Goal: Task Accomplishment & Management: Use online tool/utility

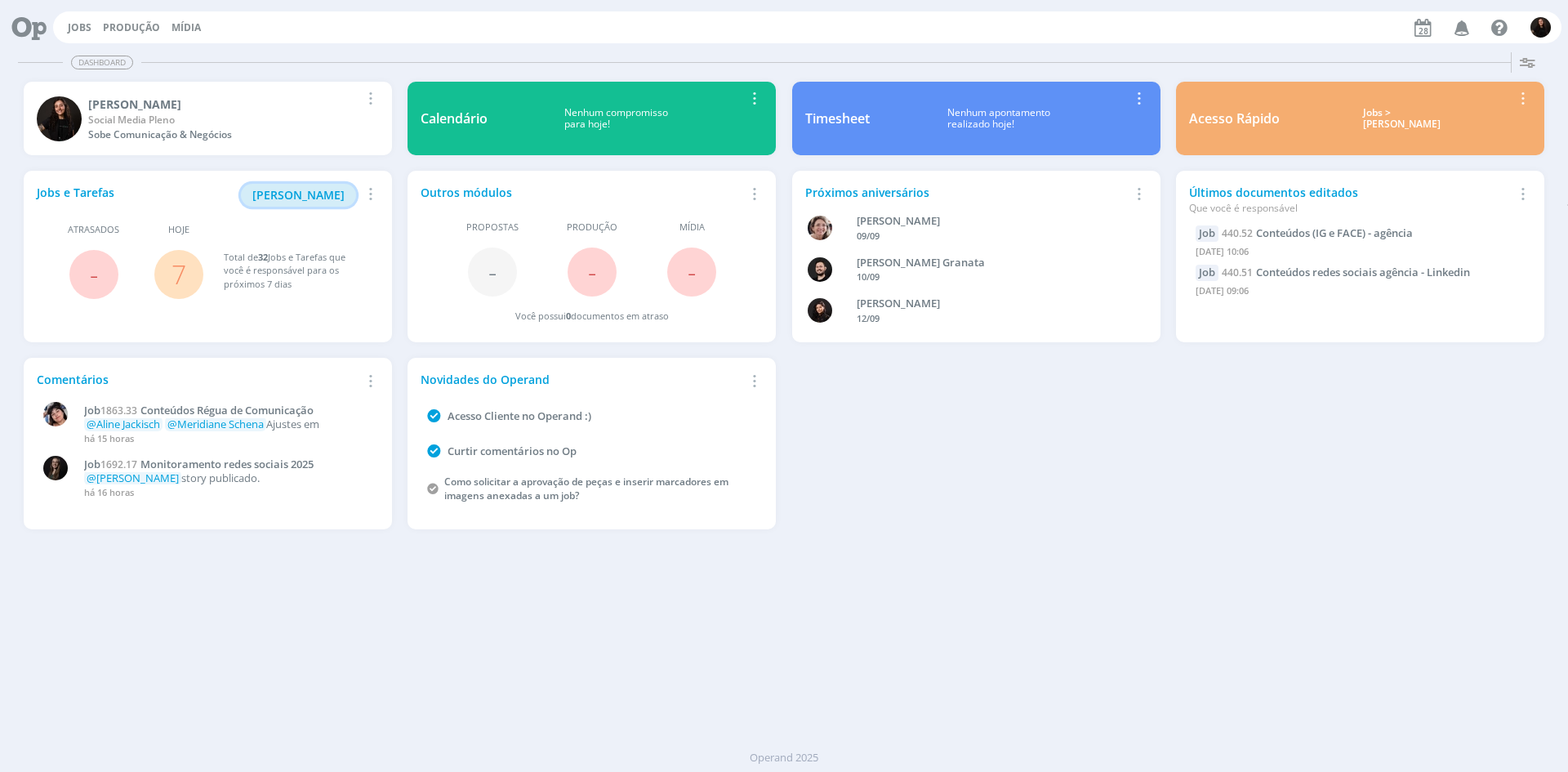
click at [336, 189] on span "[PERSON_NAME]" at bounding box center [298, 195] width 93 height 16
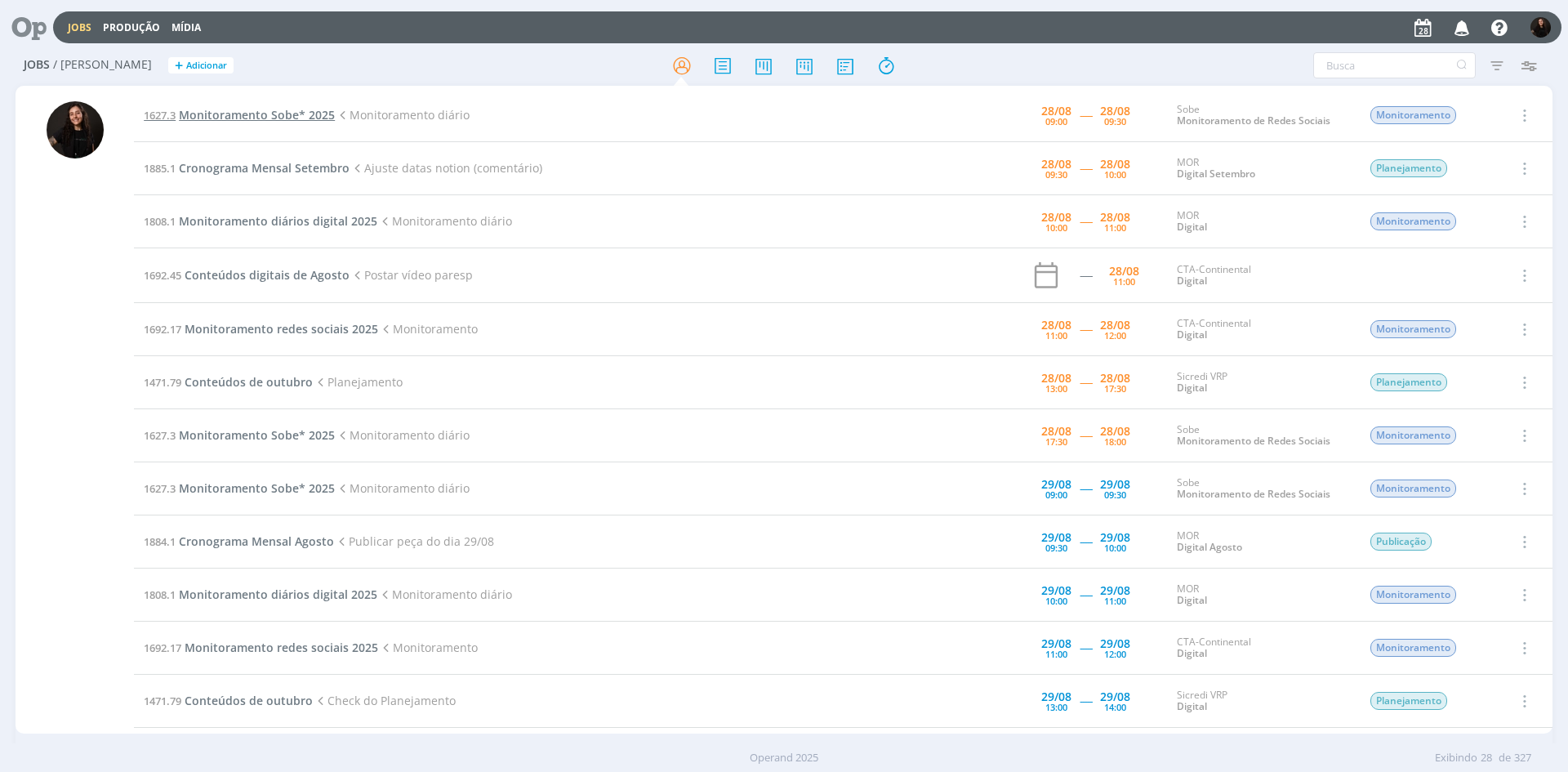
click at [247, 116] on span "Monitoramento Sobe* 2025" at bounding box center [256, 115] width 156 height 16
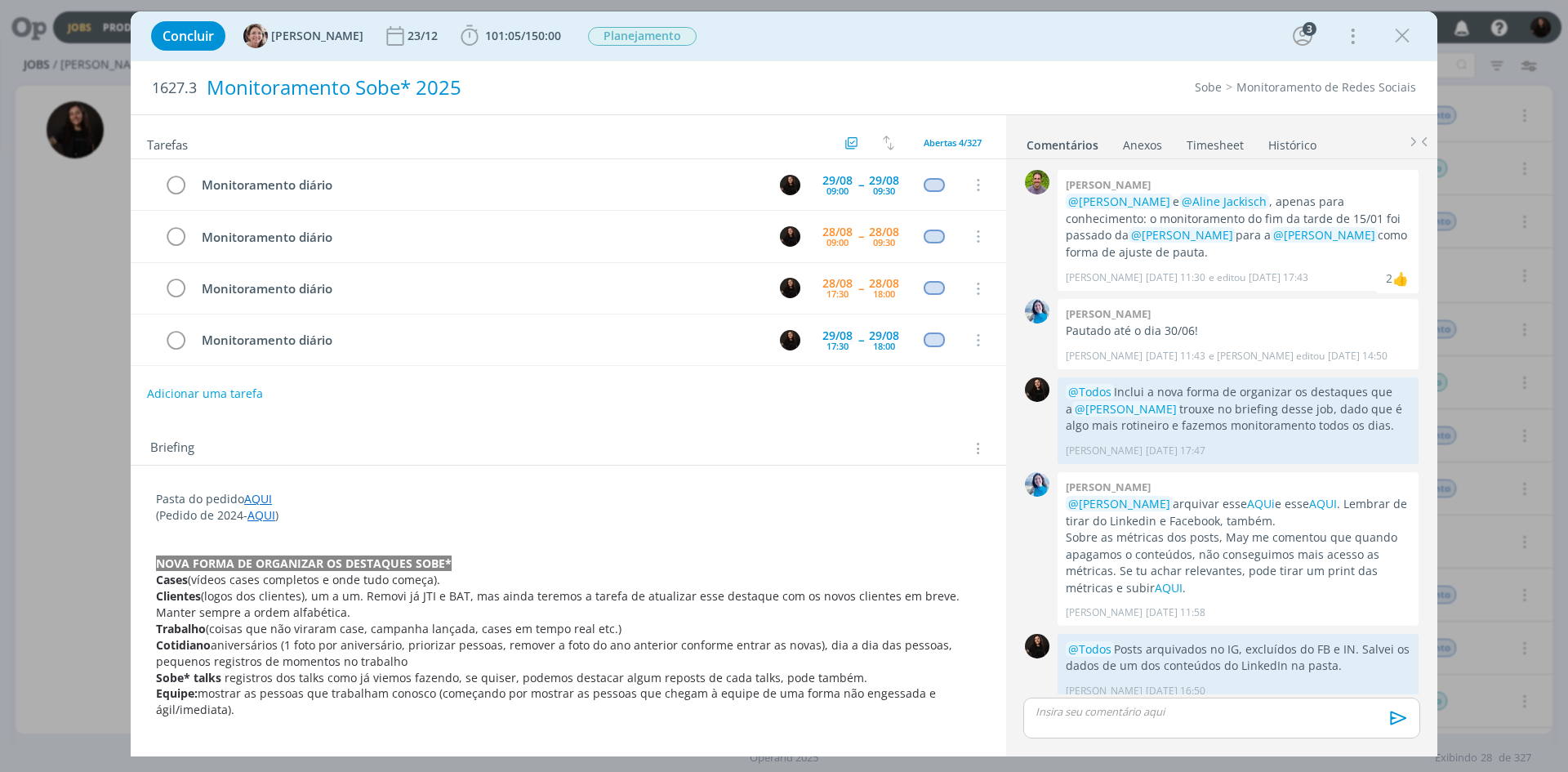
scroll to position [14, 0]
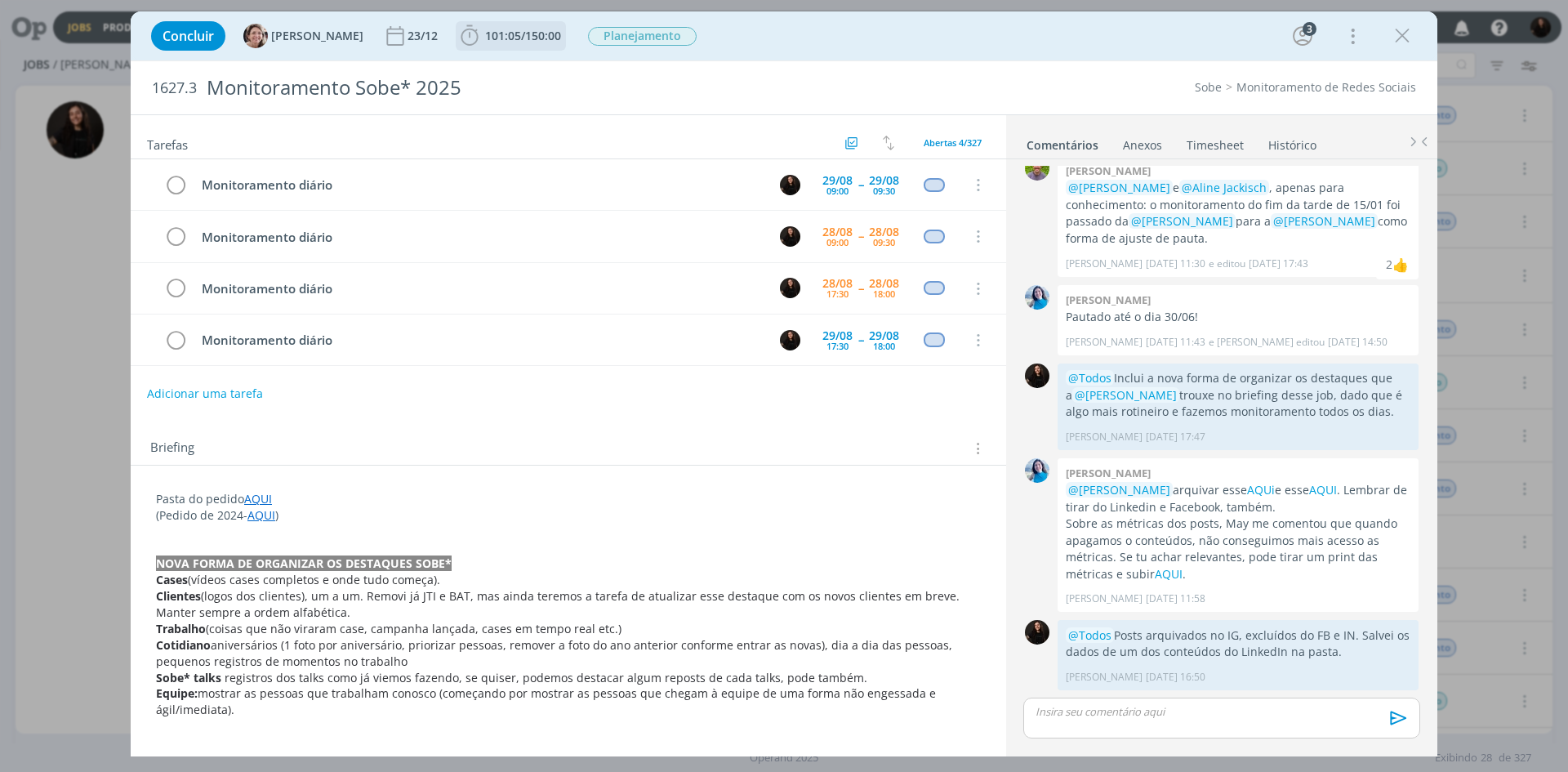
click at [460, 30] on icon "dialog" at bounding box center [469, 35] width 18 height 20
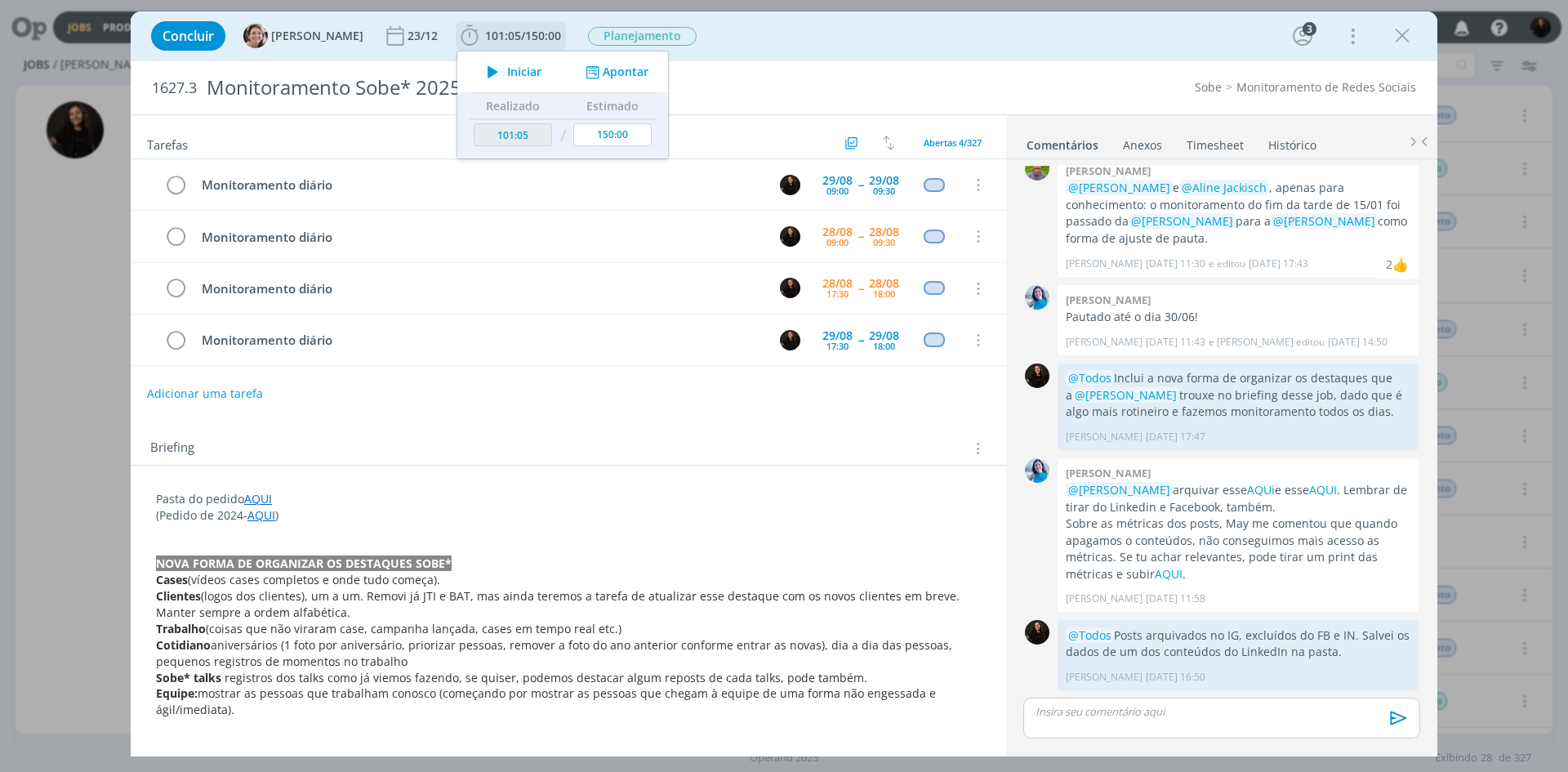
click at [488, 63] on icon "dialog" at bounding box center [492, 72] width 28 height 21
click at [1063, 72] on div "1627.3 Monitoramento Sobe* 2025 Sobe Monitoramento de Redes Sociais" at bounding box center [784, 88] width 1307 height 53
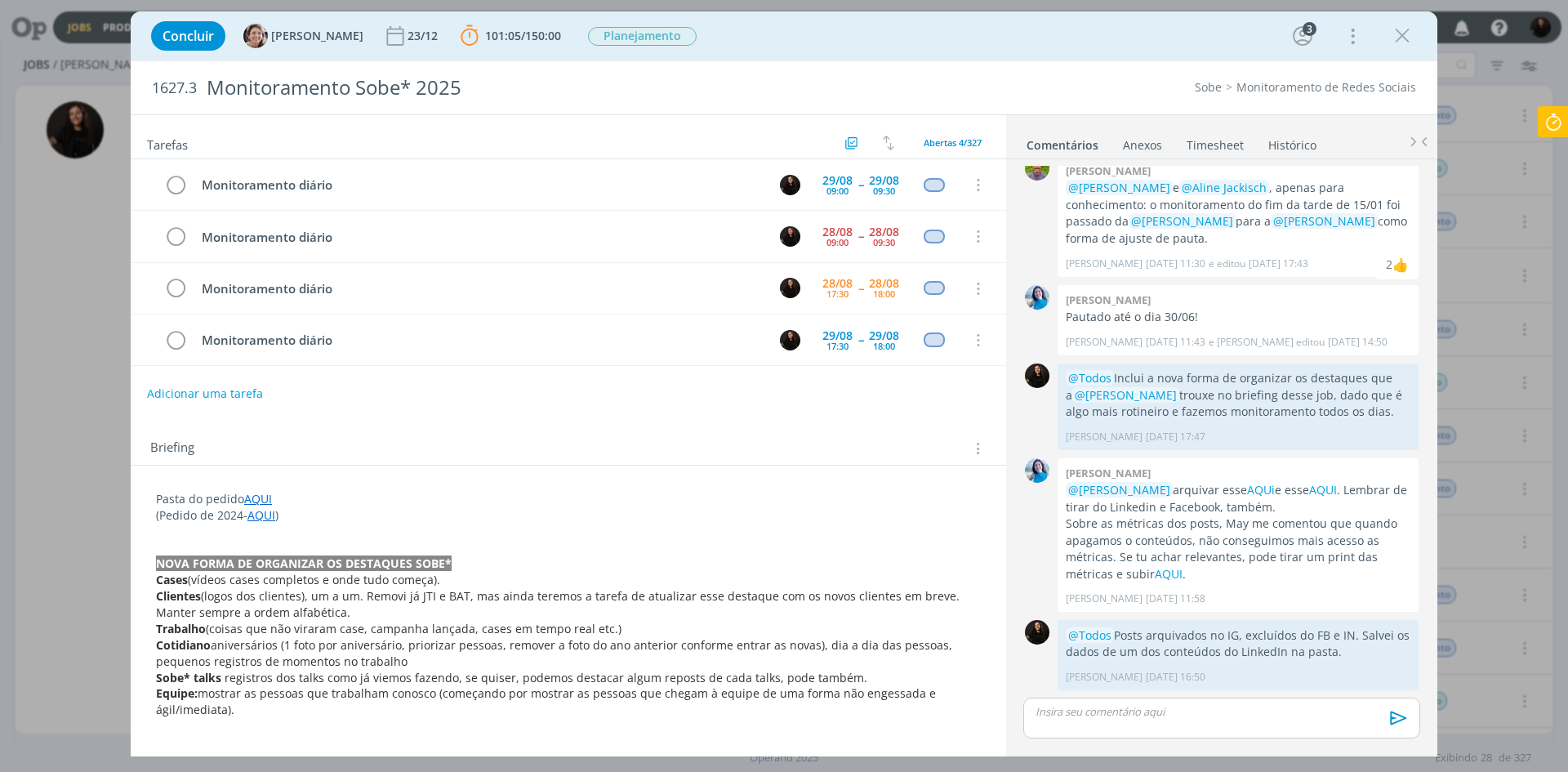
click at [1542, 115] on icon at bounding box center [1553, 122] width 29 height 32
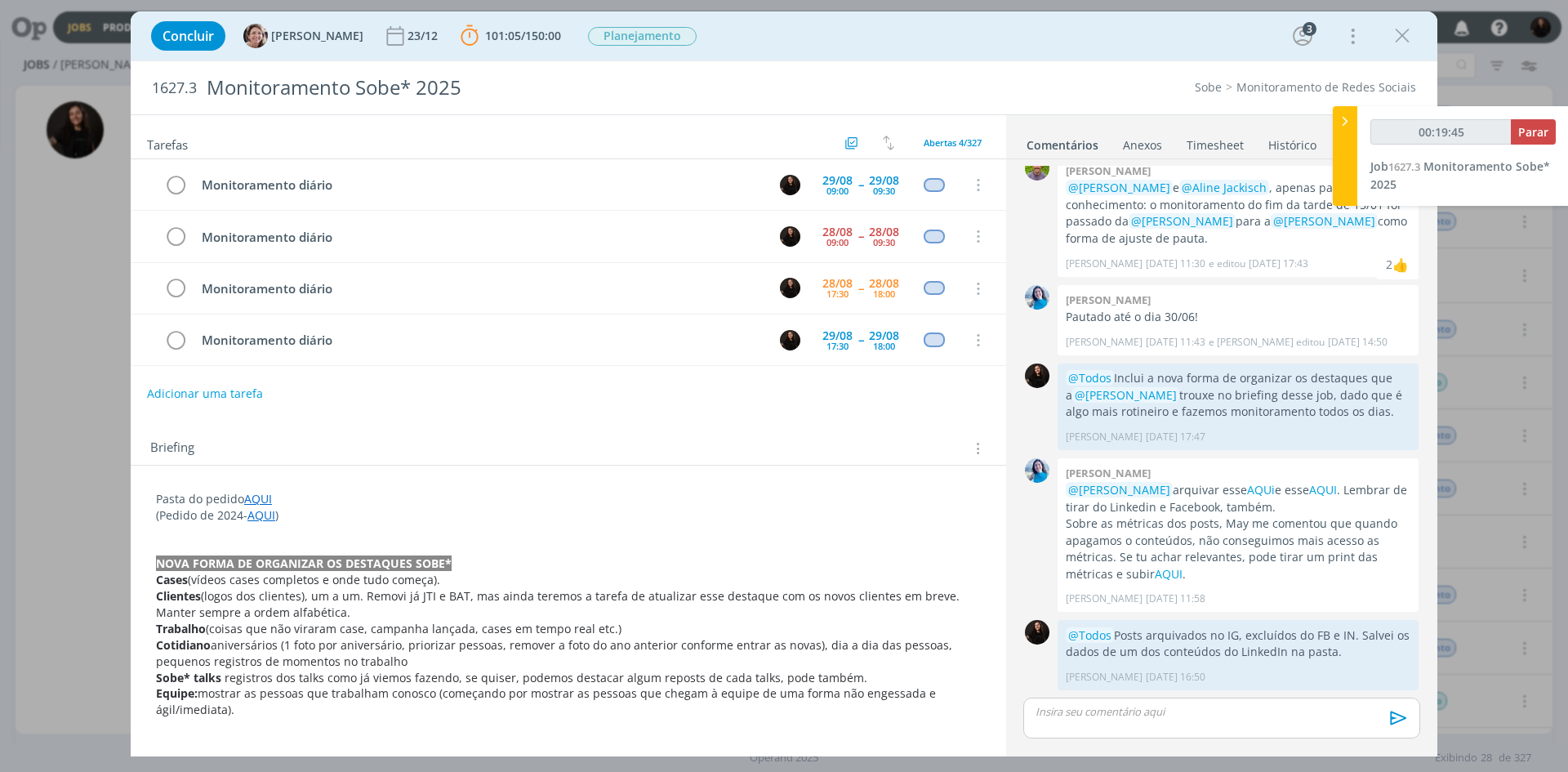
type input "00:19:46"
click at [1515, 130] on button "Parar" at bounding box center [1534, 132] width 45 height 25
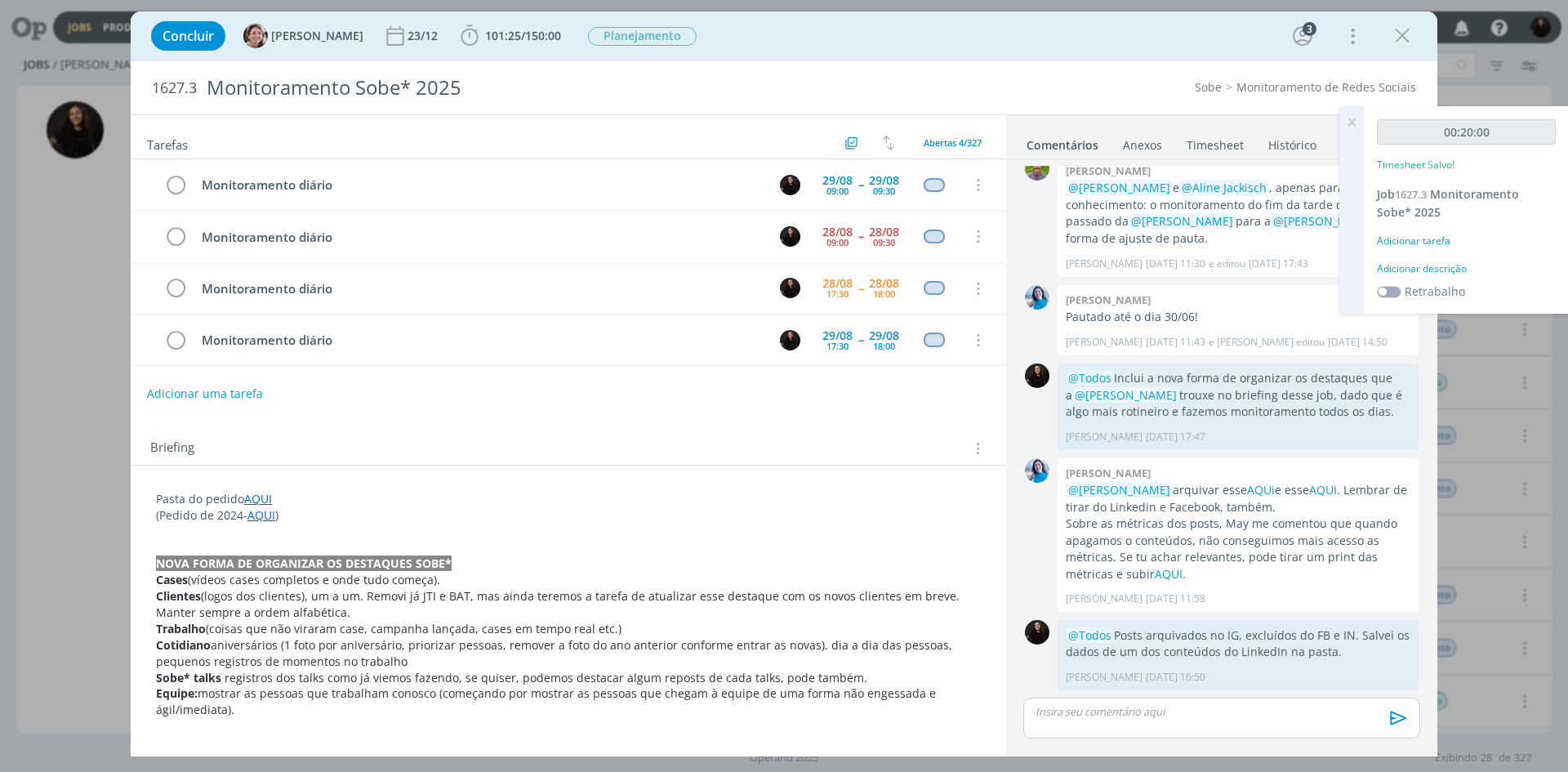
click at [1435, 263] on div "Adicionar descrição" at bounding box center [1466, 268] width 178 height 15
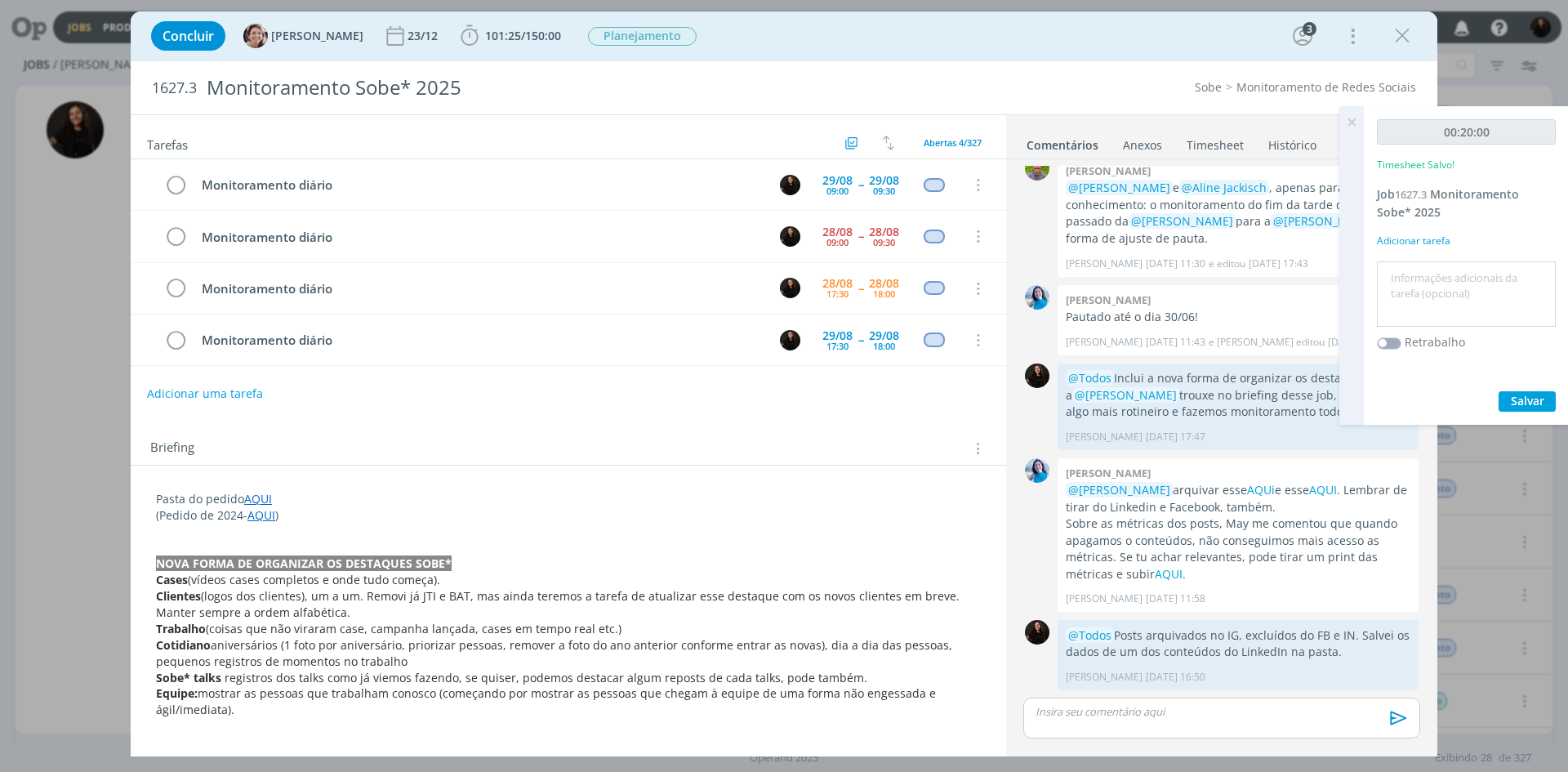
click at [1429, 317] on textarea at bounding box center [1467, 293] width 171 height 58
type textarea "monitoramento diário"
click at [1519, 403] on span "Salvar" at bounding box center [1528, 401] width 33 height 16
click at [177, 236] on icon "dialog" at bounding box center [175, 236] width 22 height 24
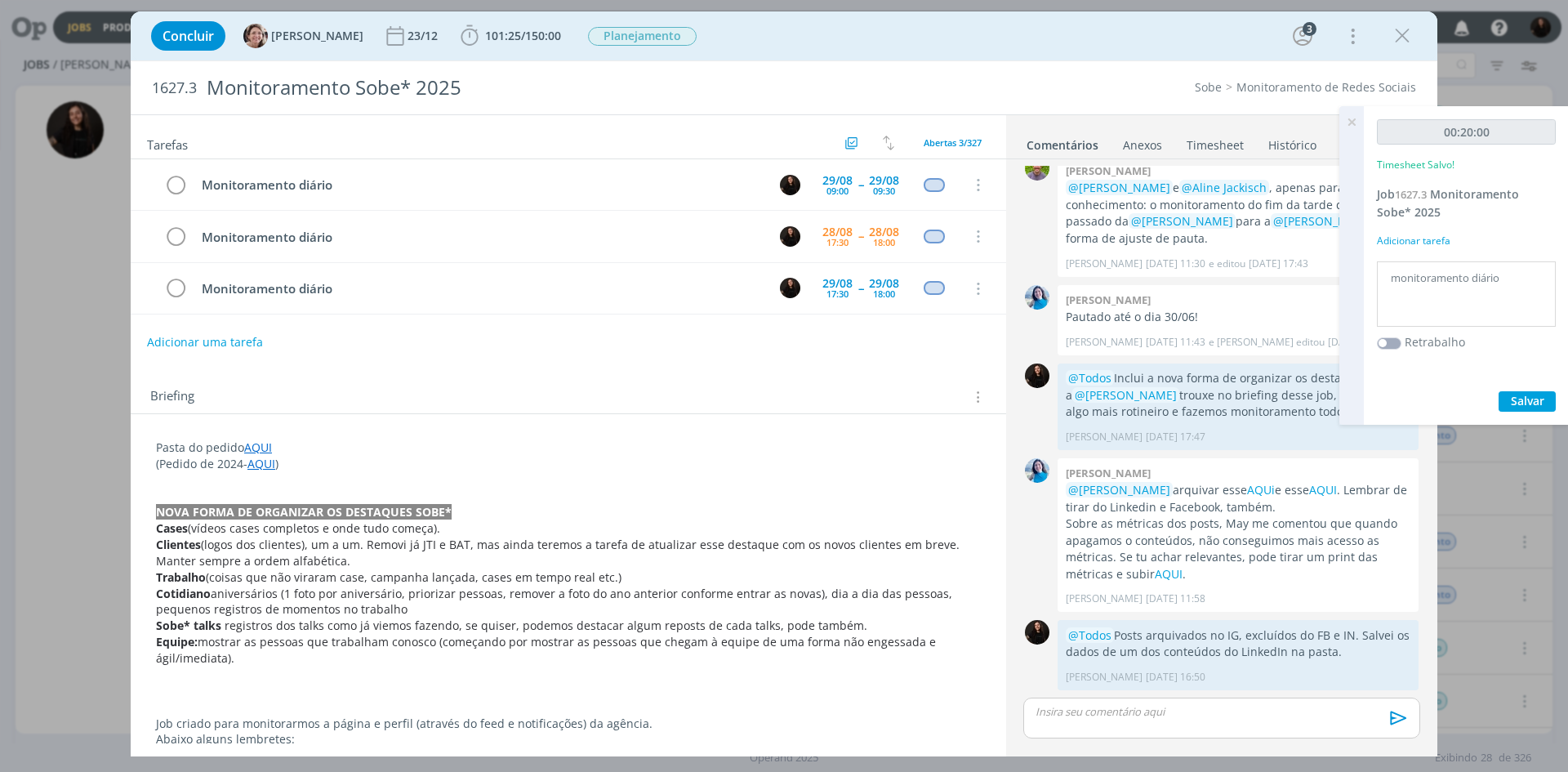
drag, startPoint x: 1403, startPoint y: 40, endPoint x: 513, endPoint y: 18, distance: 890.3
click at [1399, 43] on icon "dialog" at bounding box center [1402, 35] width 24 height 24
click at [1348, 118] on div at bounding box center [784, 386] width 1568 height 772
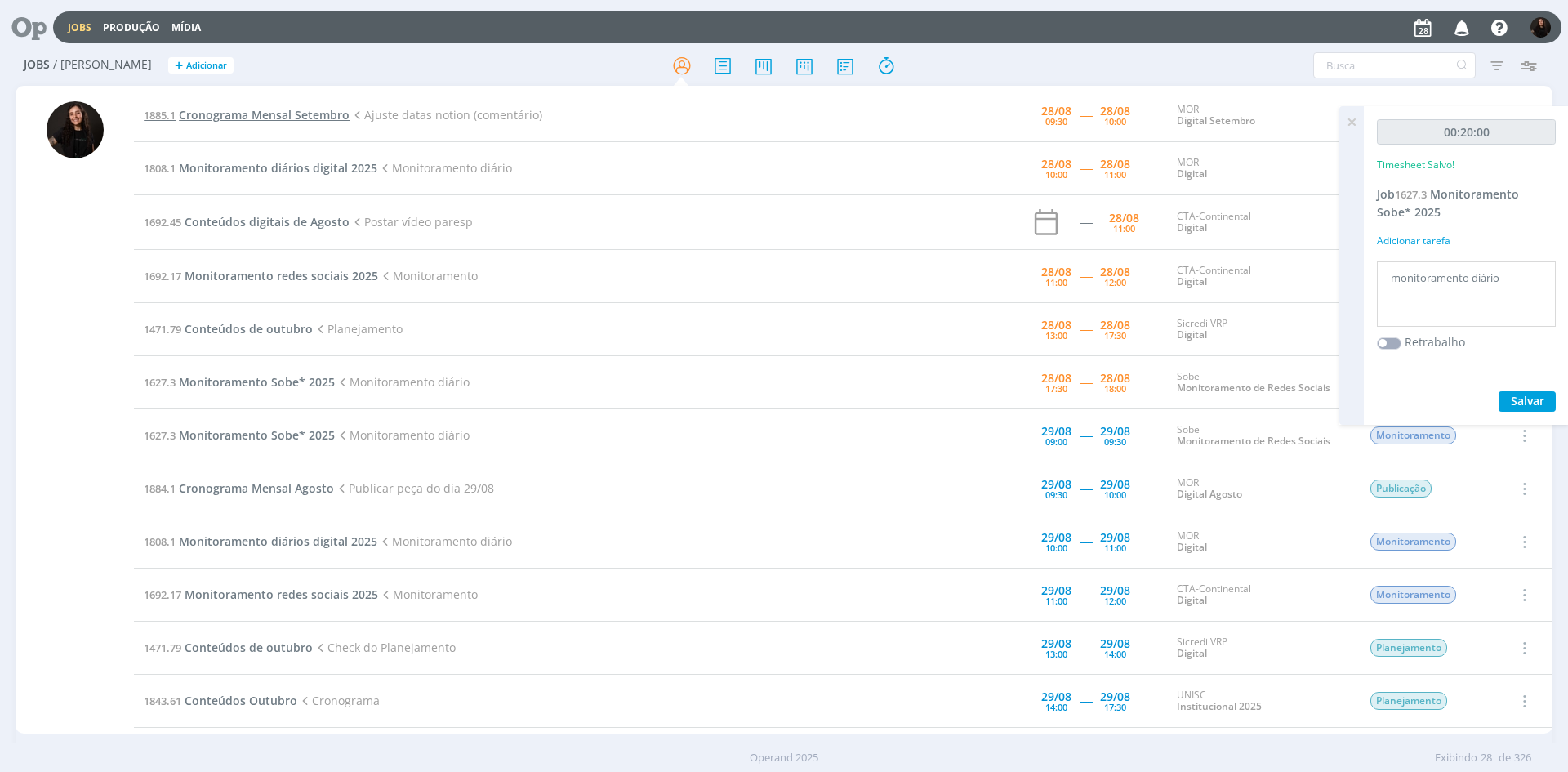
click at [271, 108] on span "Cronograma Mensal Setembro" at bounding box center [263, 115] width 171 height 16
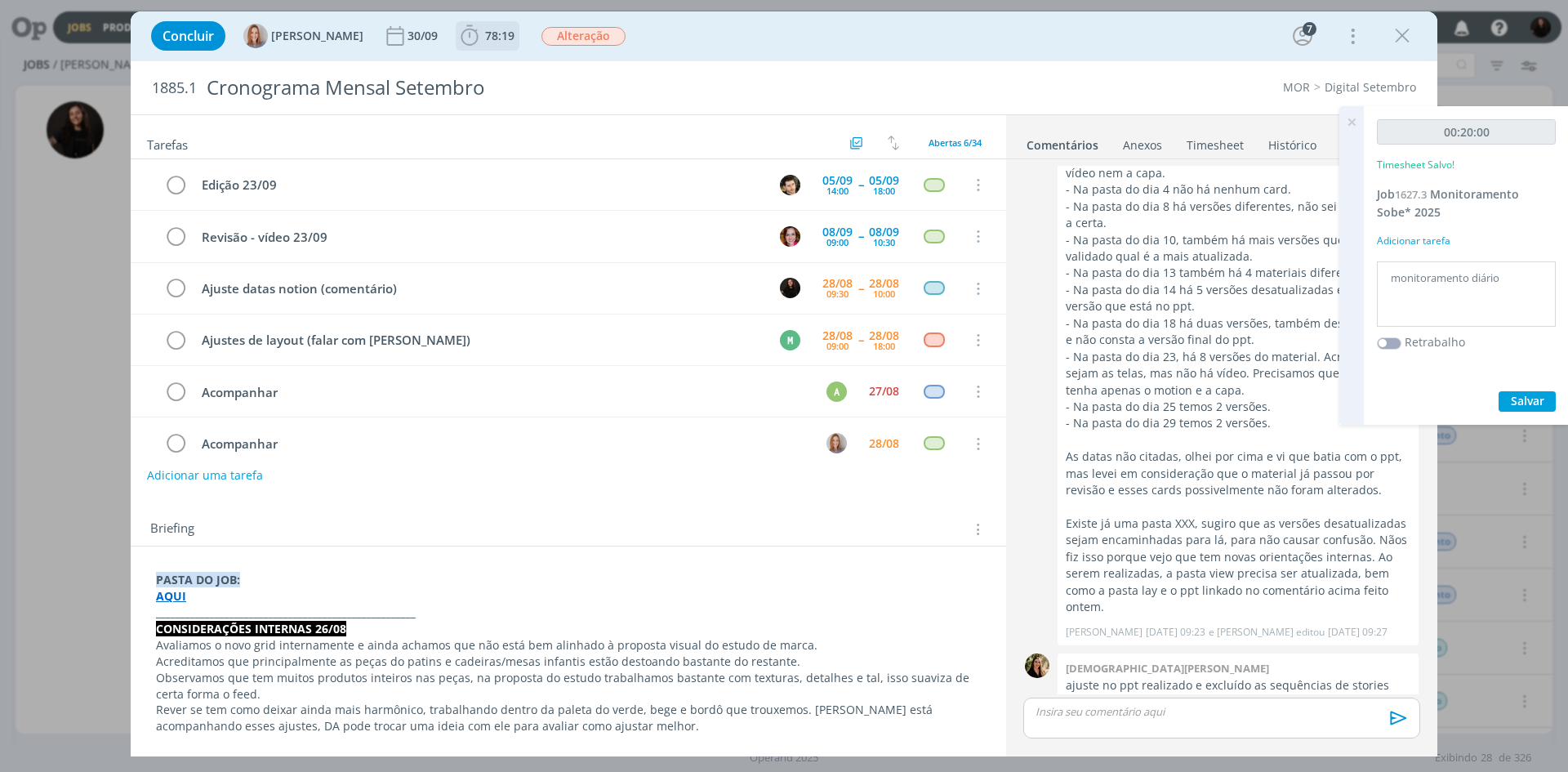
scroll to position [22, 0]
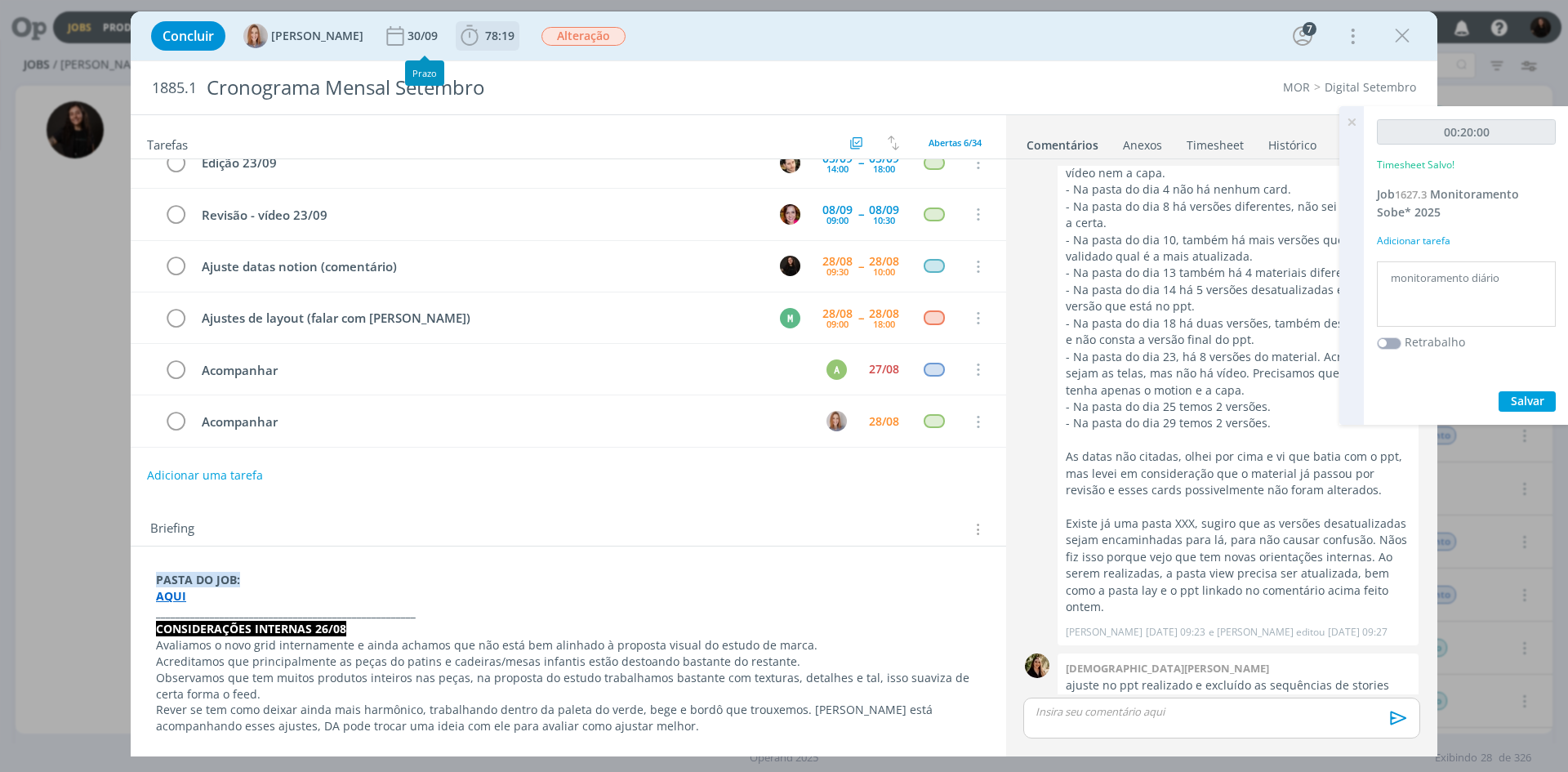
click at [465, 27] on icon "dialog" at bounding box center [469, 35] width 24 height 24
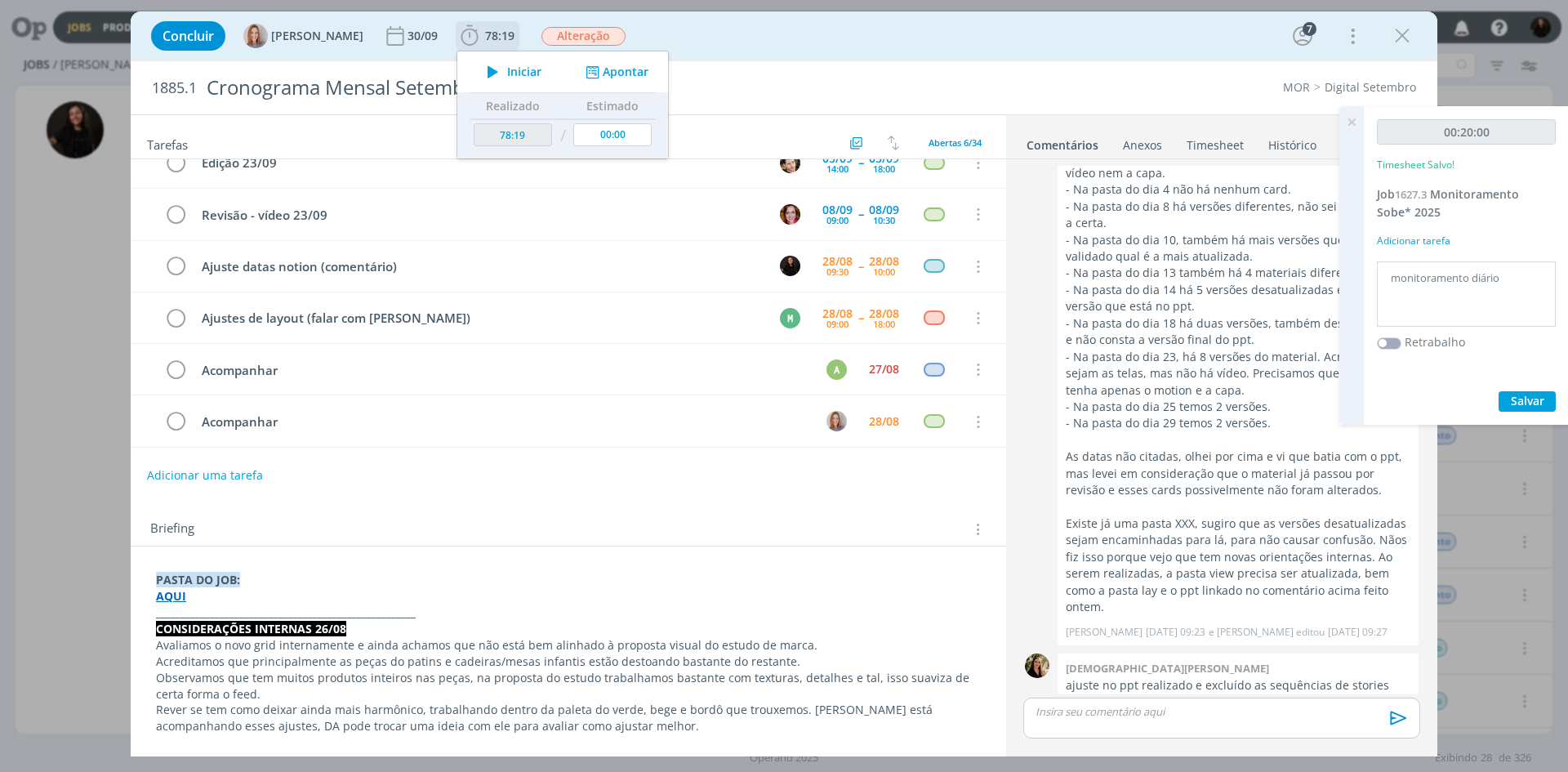
click at [501, 75] on icon "dialog" at bounding box center [492, 72] width 28 height 21
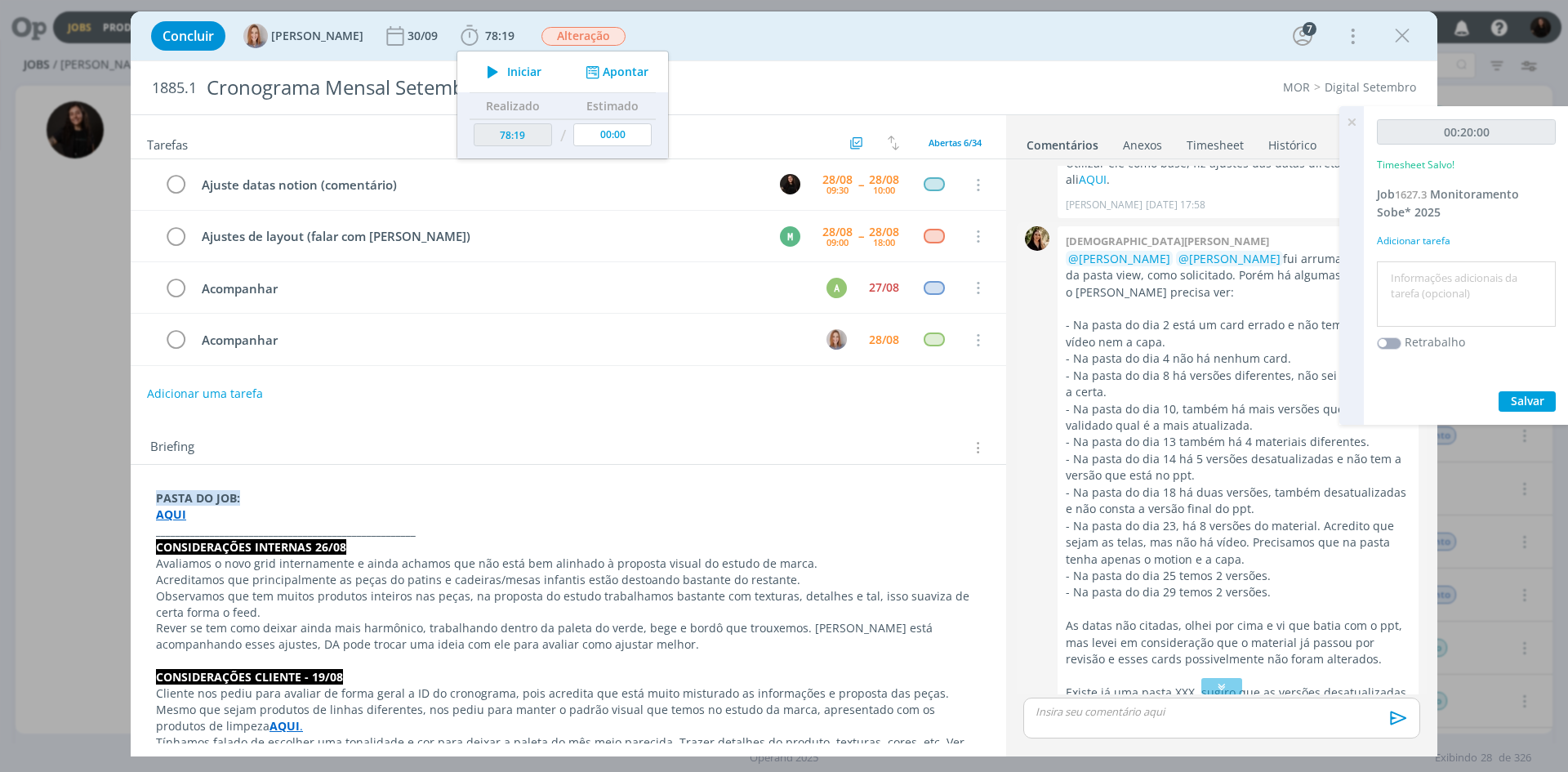
scroll to position [2091, 0]
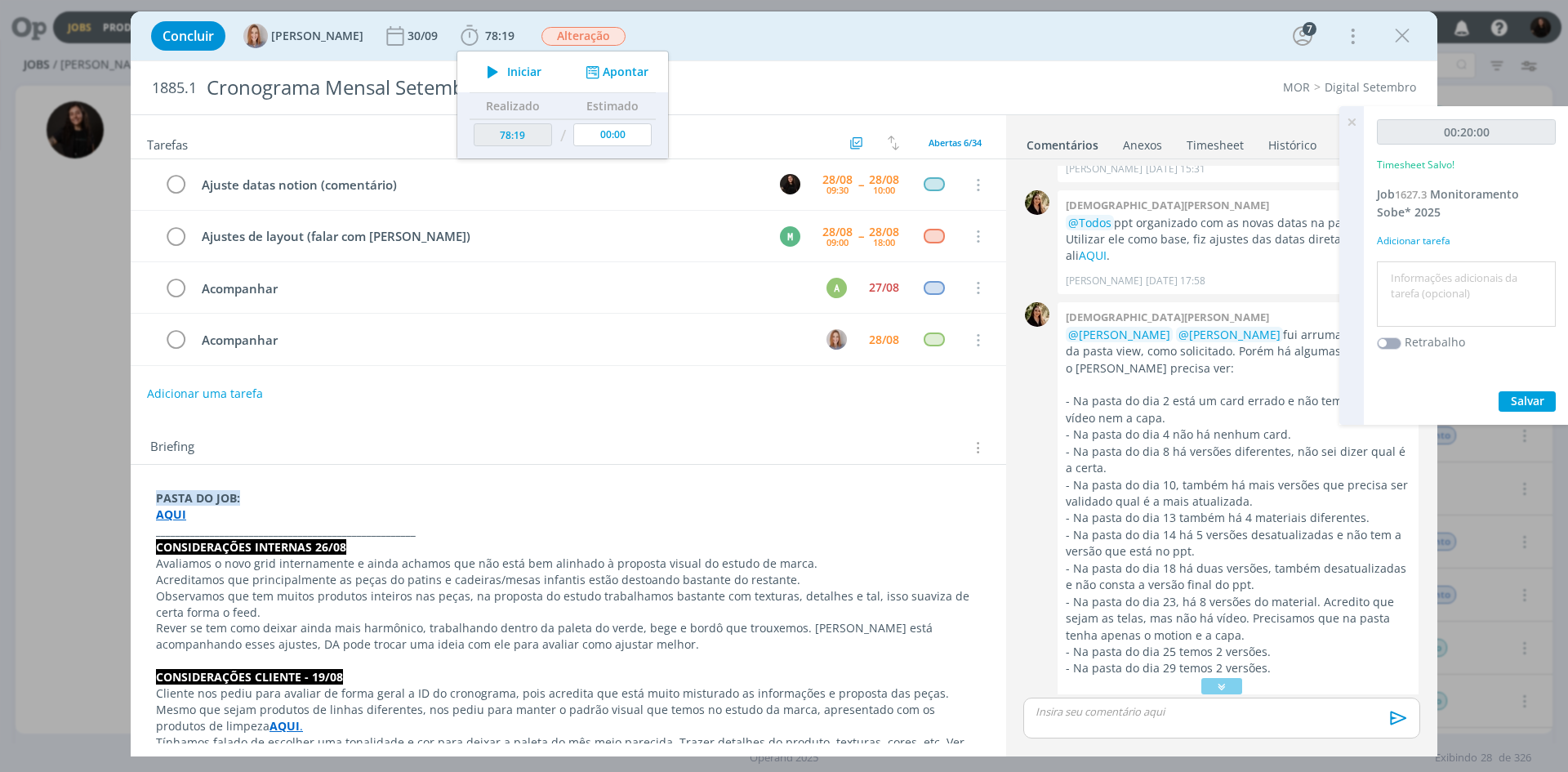
click at [1355, 118] on icon at bounding box center [1352, 122] width 29 height 32
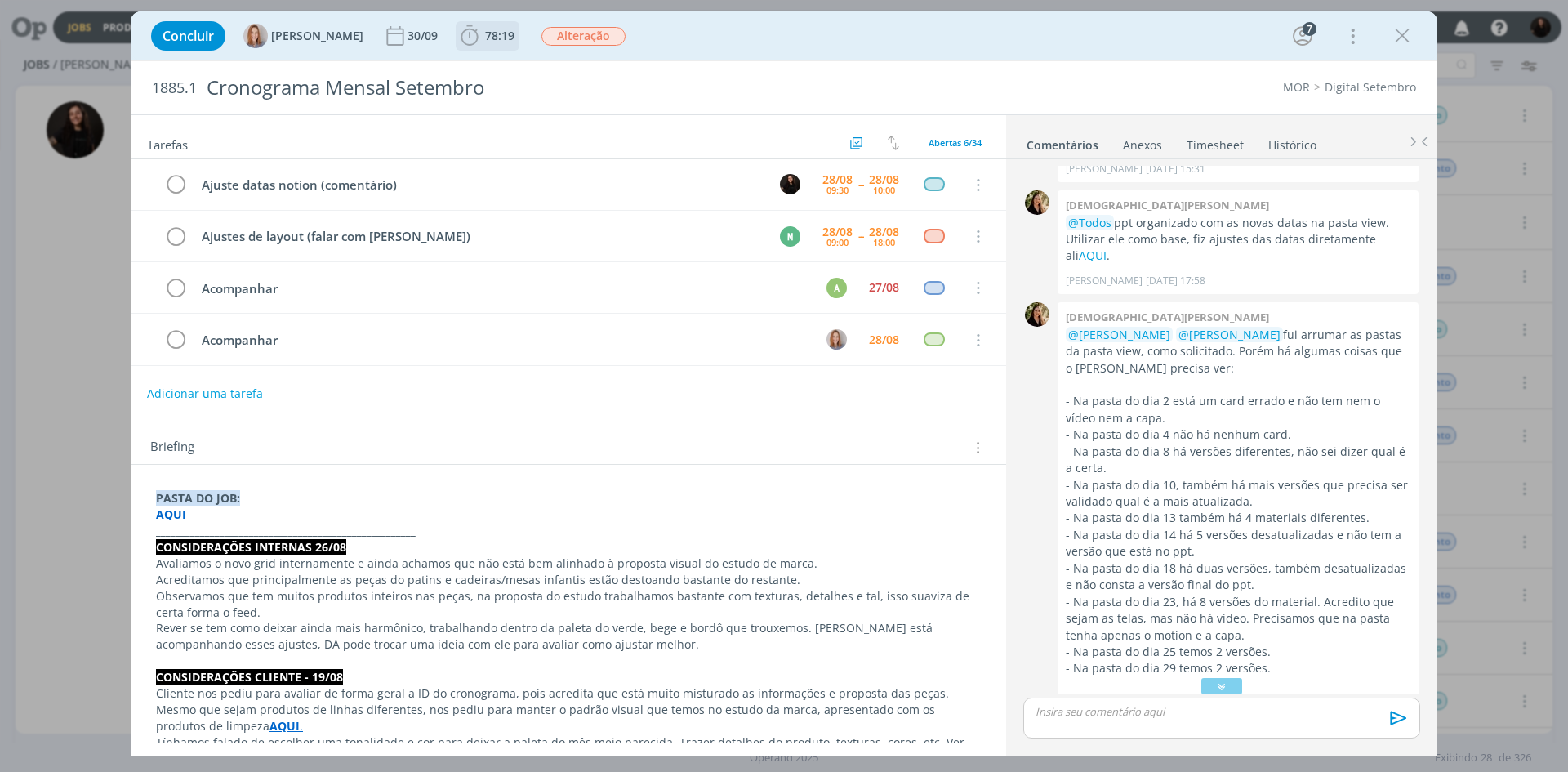
click at [511, 34] on span "78:19" at bounding box center [500, 35] width 29 height 16
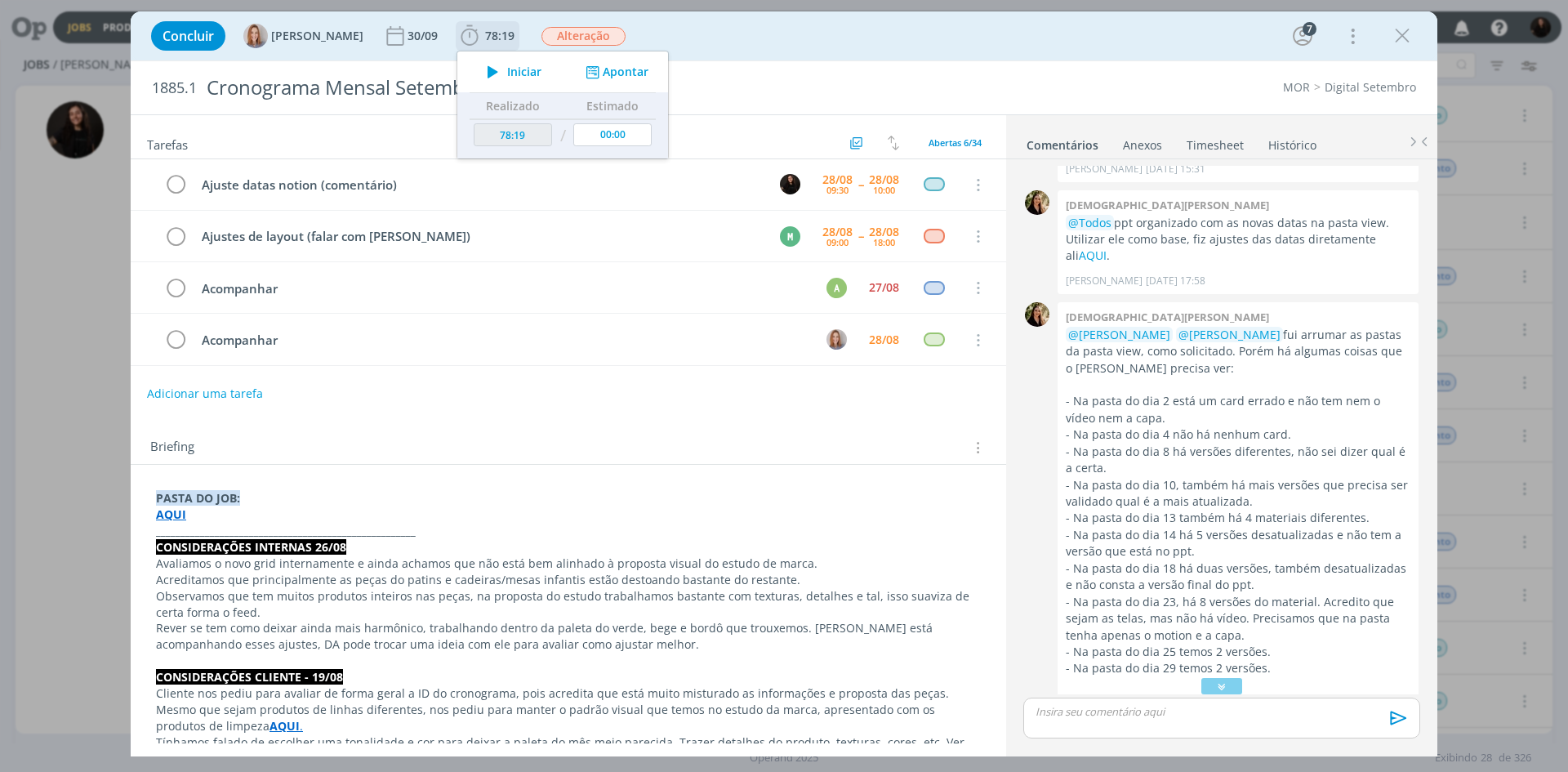
click at [533, 68] on span "Iniciar" at bounding box center [524, 72] width 34 height 12
click at [1216, 147] on link "Timesheet" at bounding box center [1215, 141] width 59 height 23
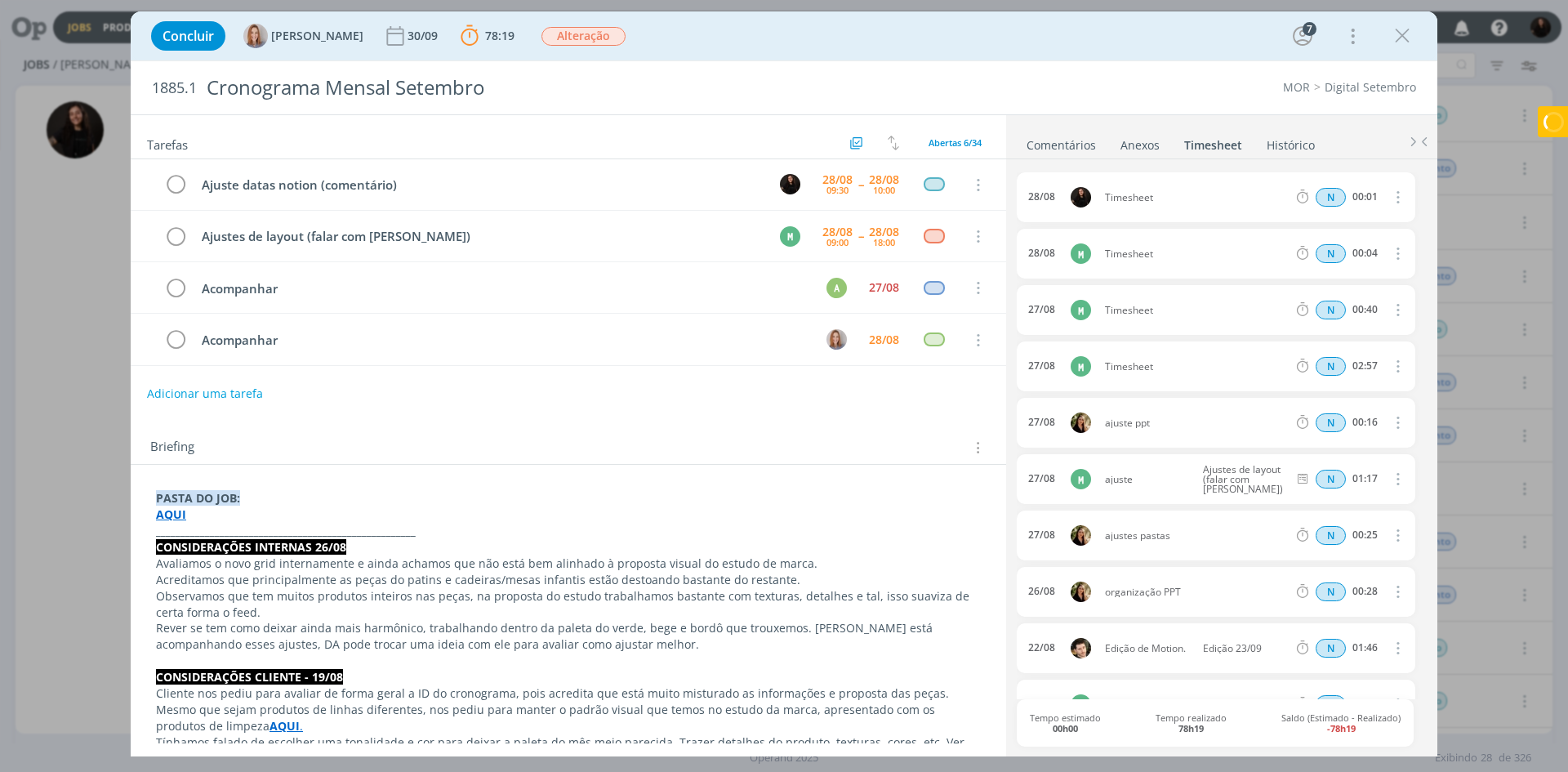
click at [1216, 147] on link "Timesheet" at bounding box center [1213, 141] width 59 height 23
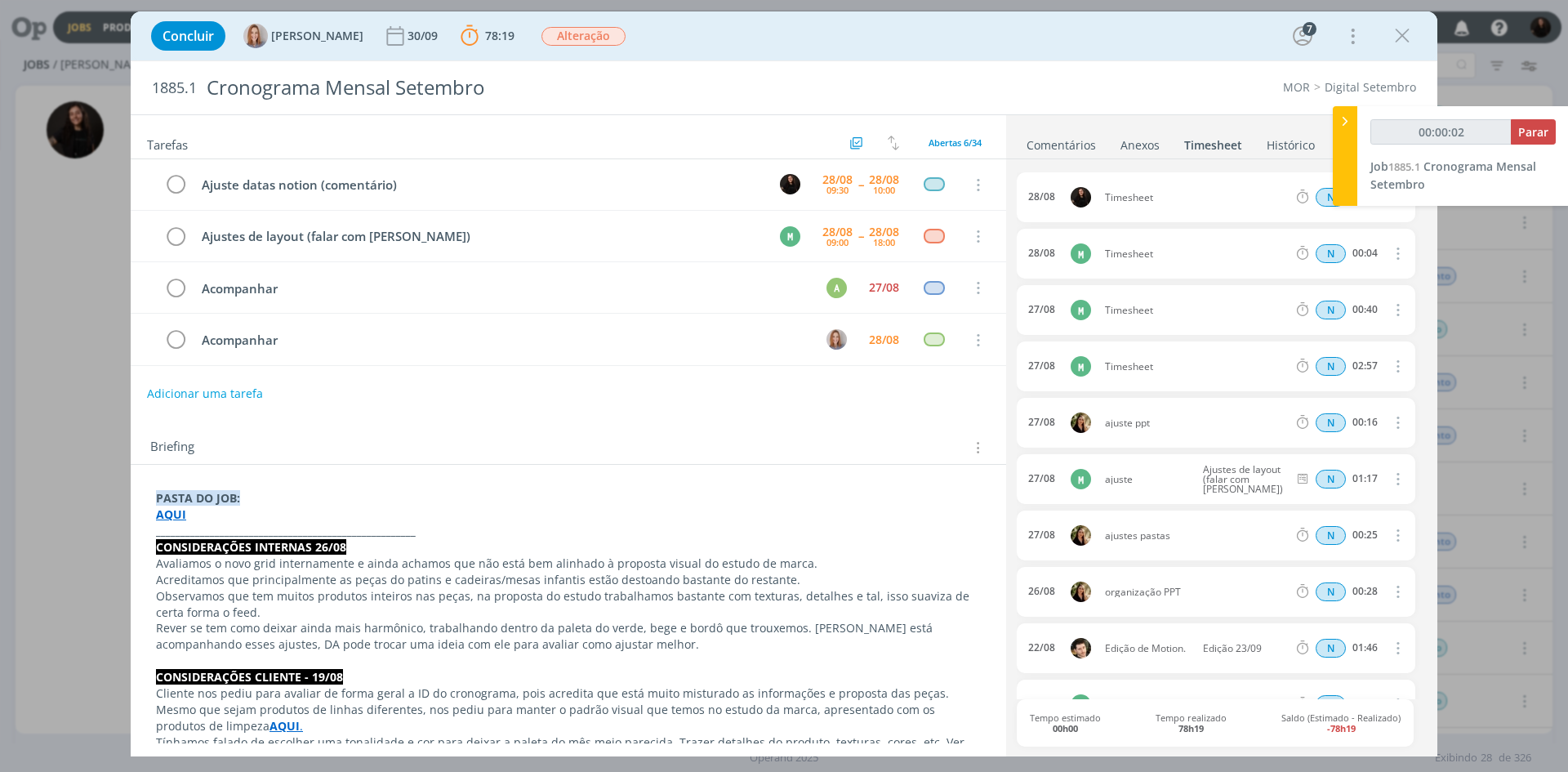
click at [1336, 125] on div at bounding box center [1345, 156] width 24 height 99
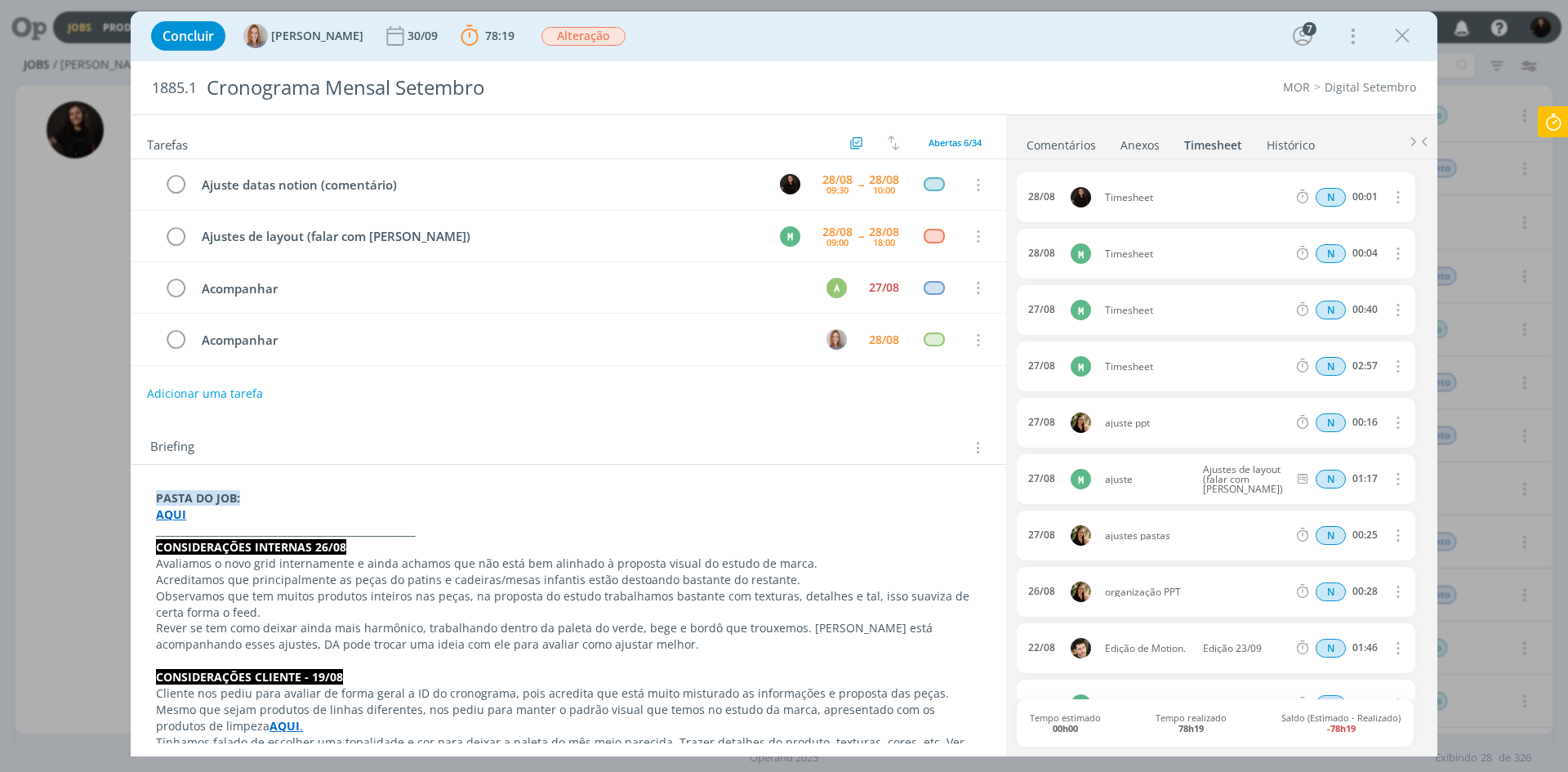
click at [1388, 197] on icon "dialog" at bounding box center [1396, 197] width 18 height 19
click at [1334, 222] on link "Excluir" at bounding box center [1351, 226] width 129 height 26
click at [1366, 189] on button "Sim" at bounding box center [1382, 198] width 32 height 18
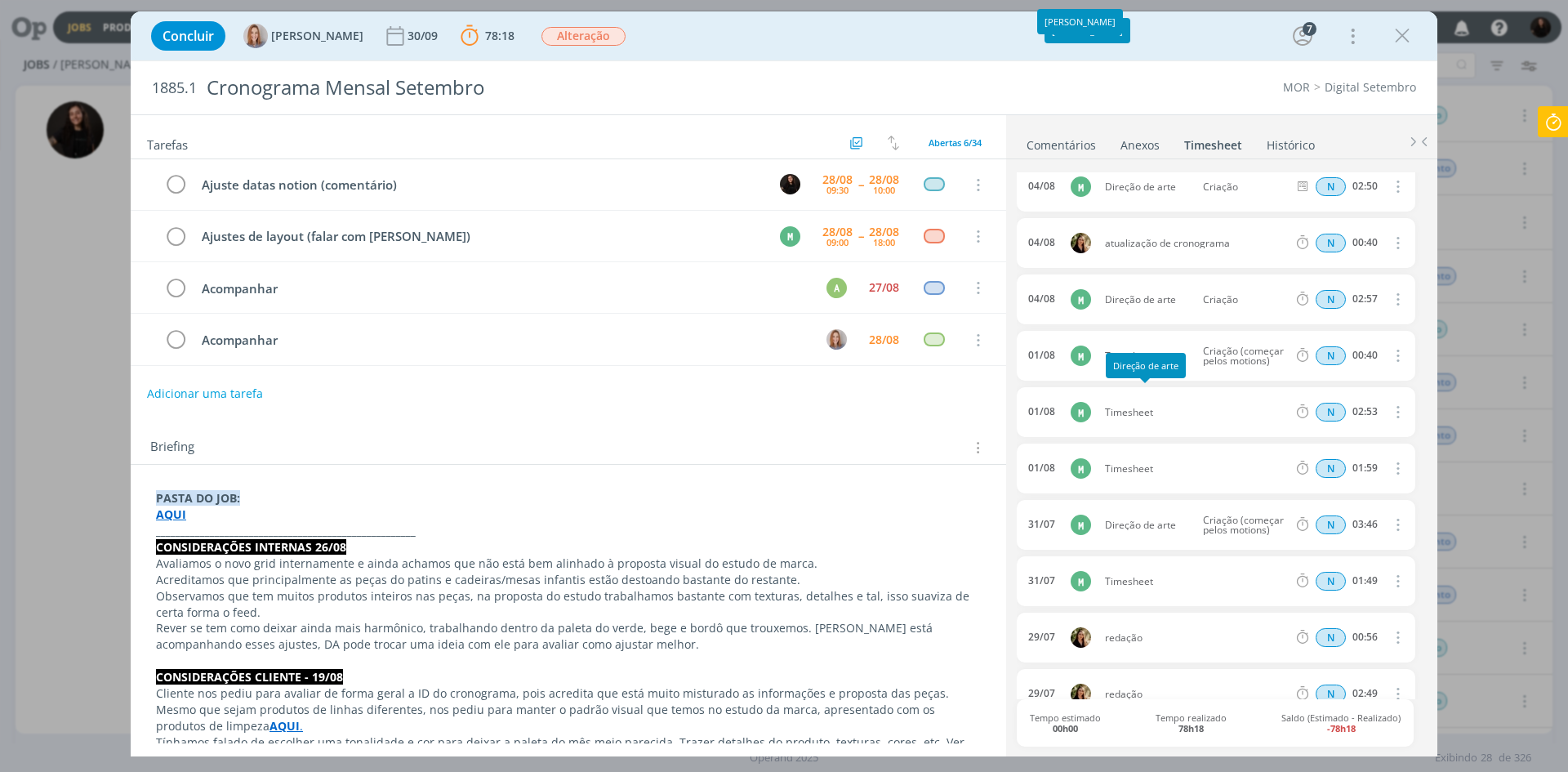
scroll to position [1524, 0]
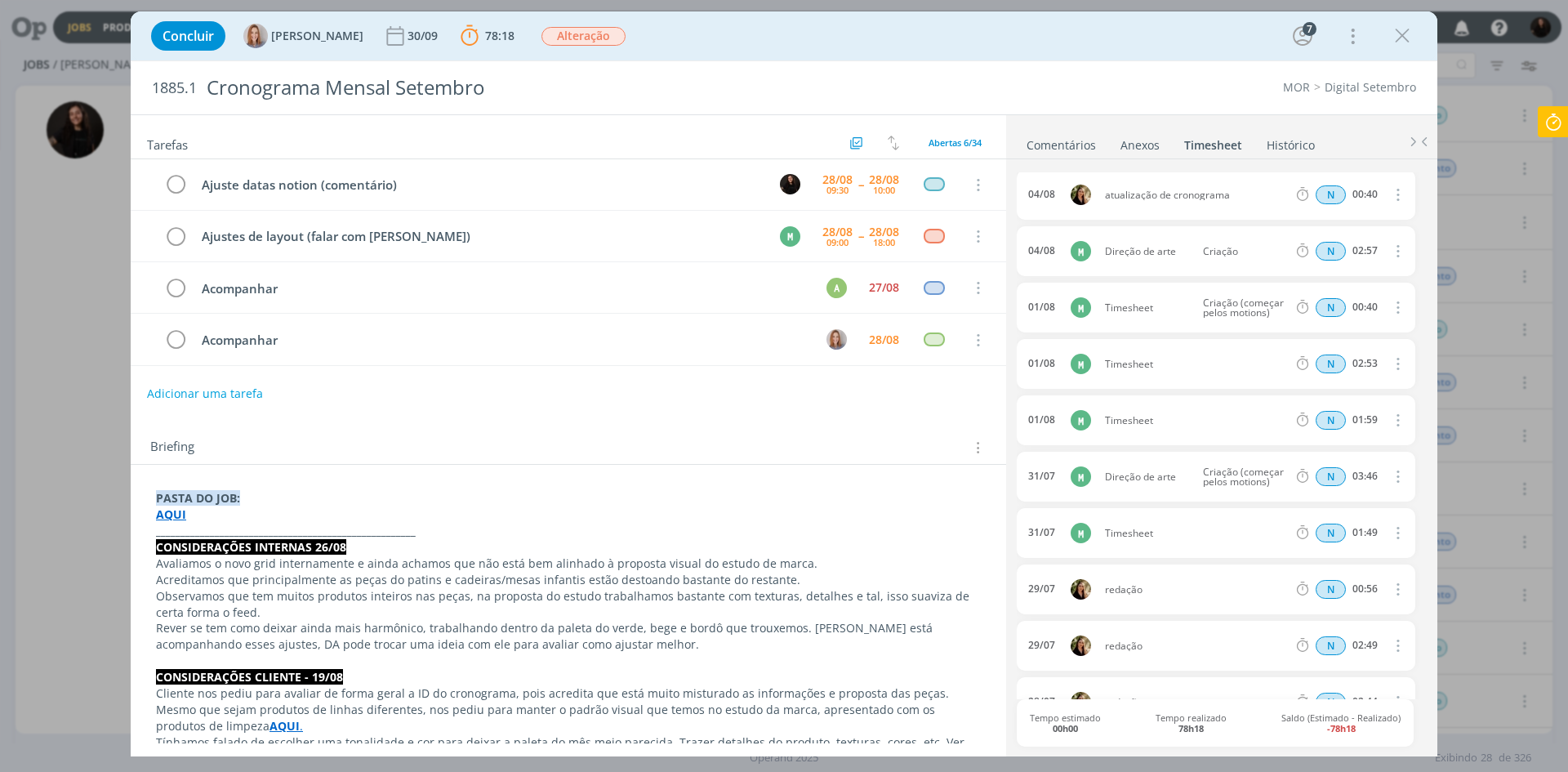
click at [1039, 140] on link "Comentários" at bounding box center [1061, 141] width 71 height 23
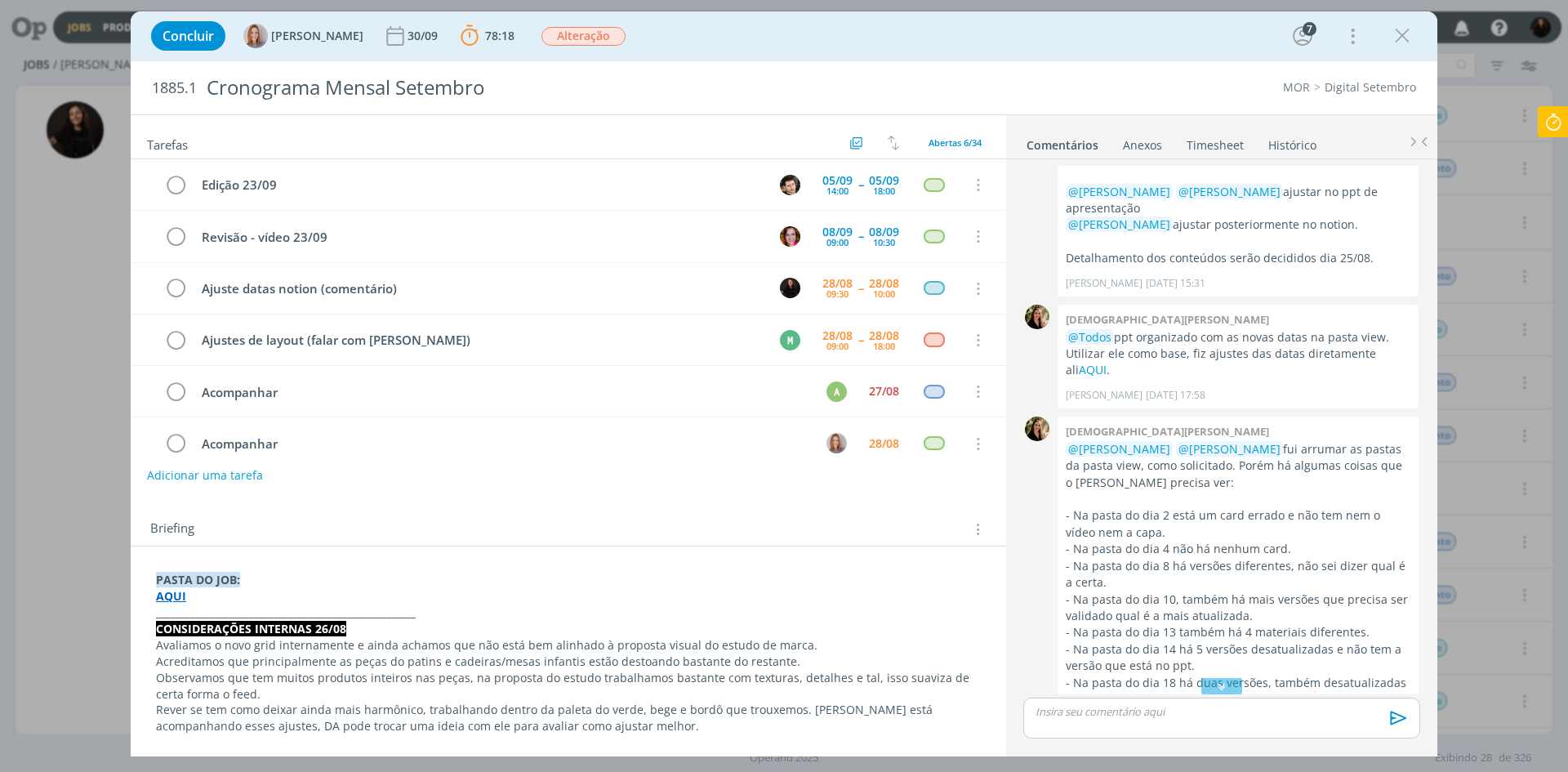
scroll to position [1928, 0]
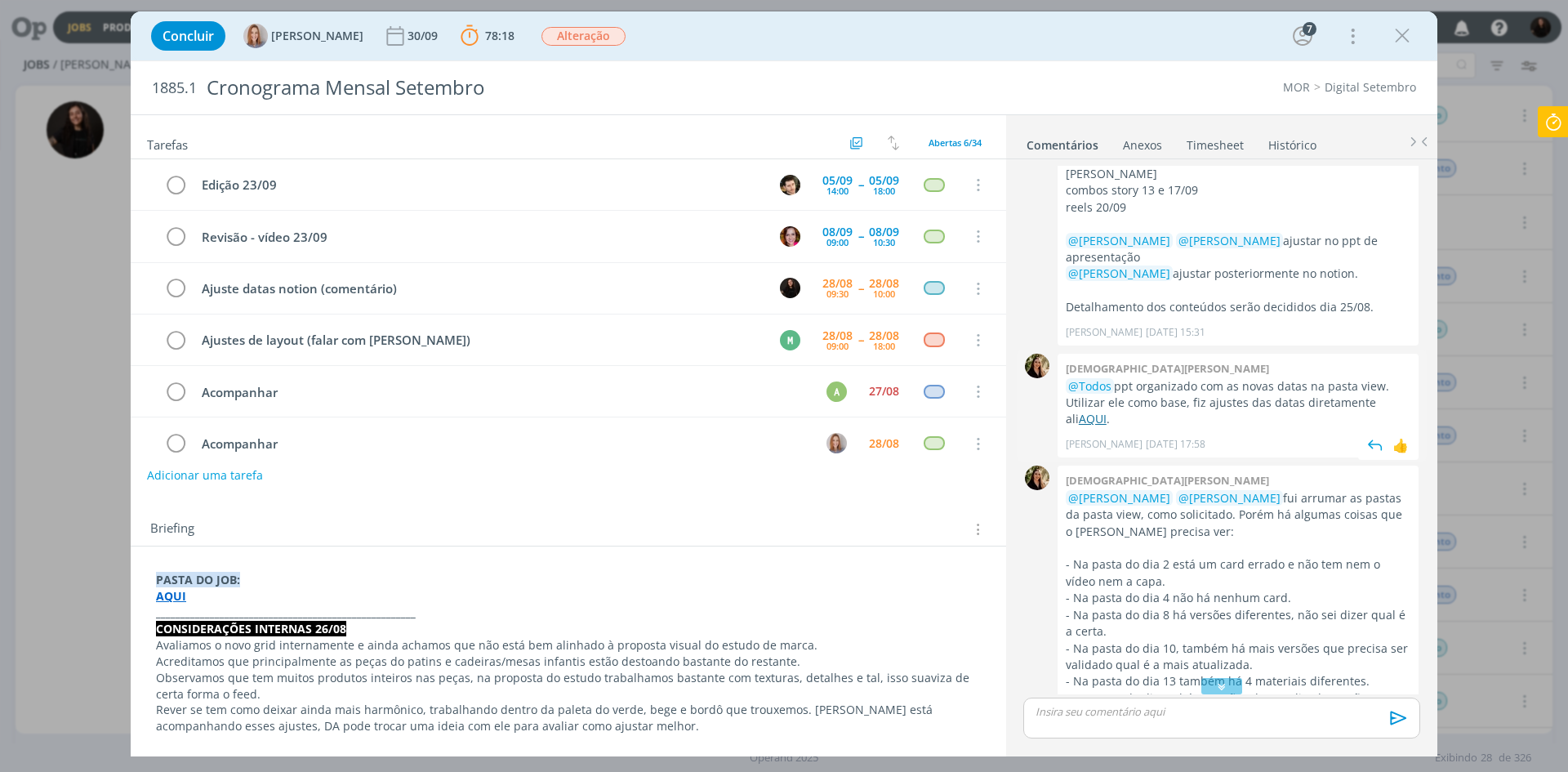
click at [1079, 410] on link "AQUI" at bounding box center [1093, 418] width 27 height 16
click at [1561, 128] on icon at bounding box center [1553, 122] width 29 height 32
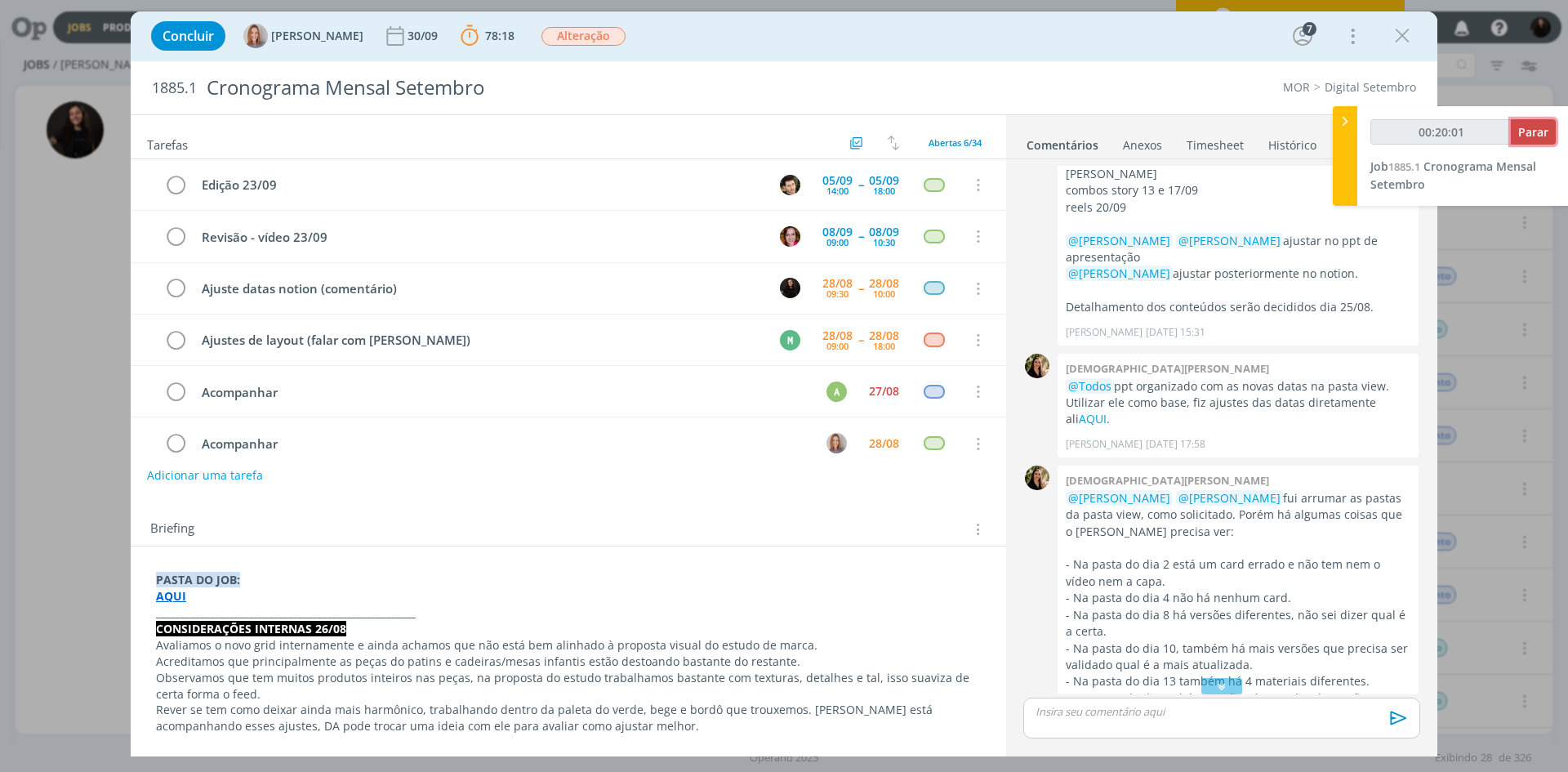
click at [1532, 128] on span "Parar" at bounding box center [1533, 132] width 30 height 16
click at [1520, 135] on span "Parar" at bounding box center [1533, 132] width 30 height 16
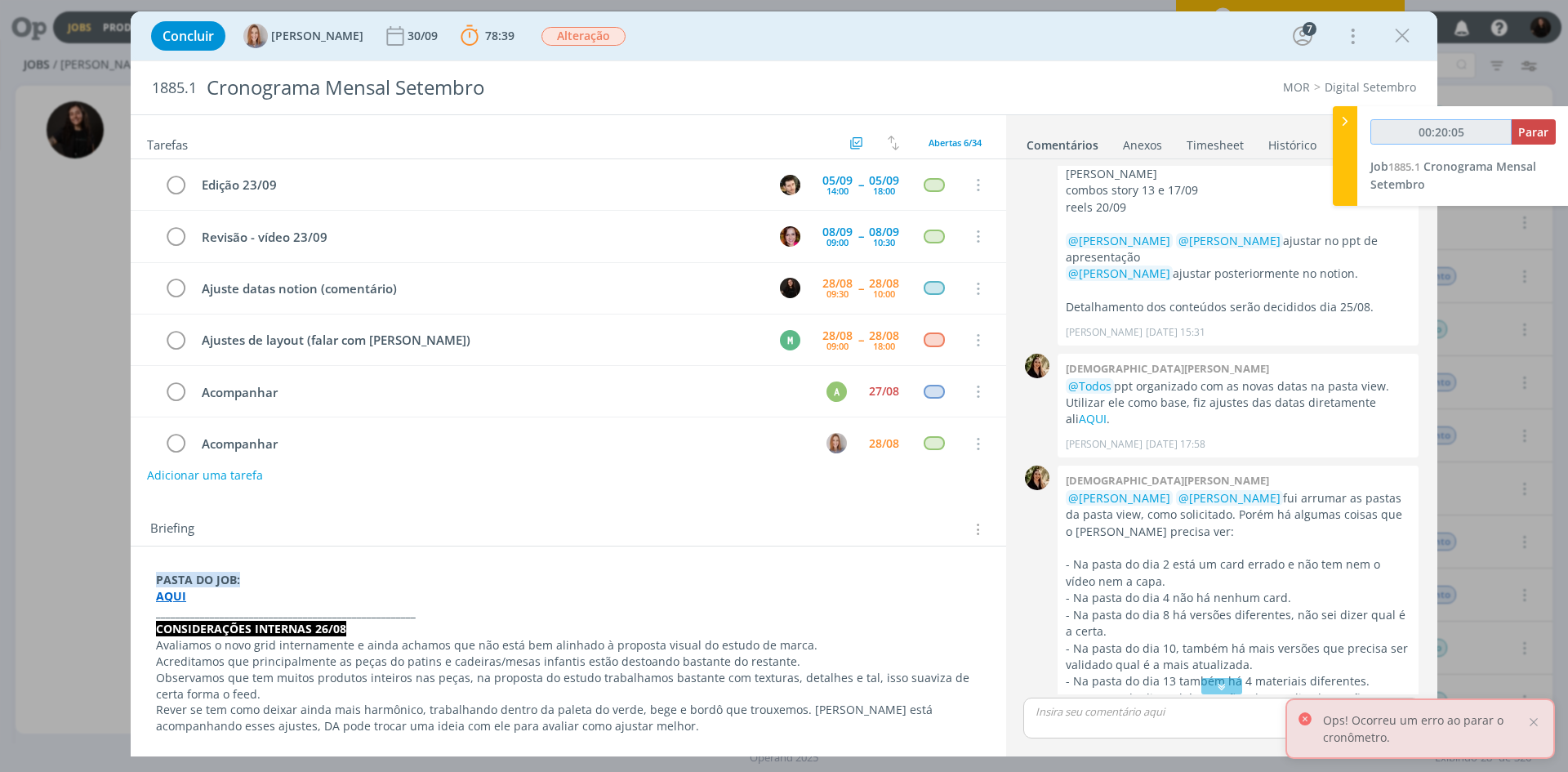
click at [1512, 135] on input "00:20:05" at bounding box center [1441, 132] width 141 height 25
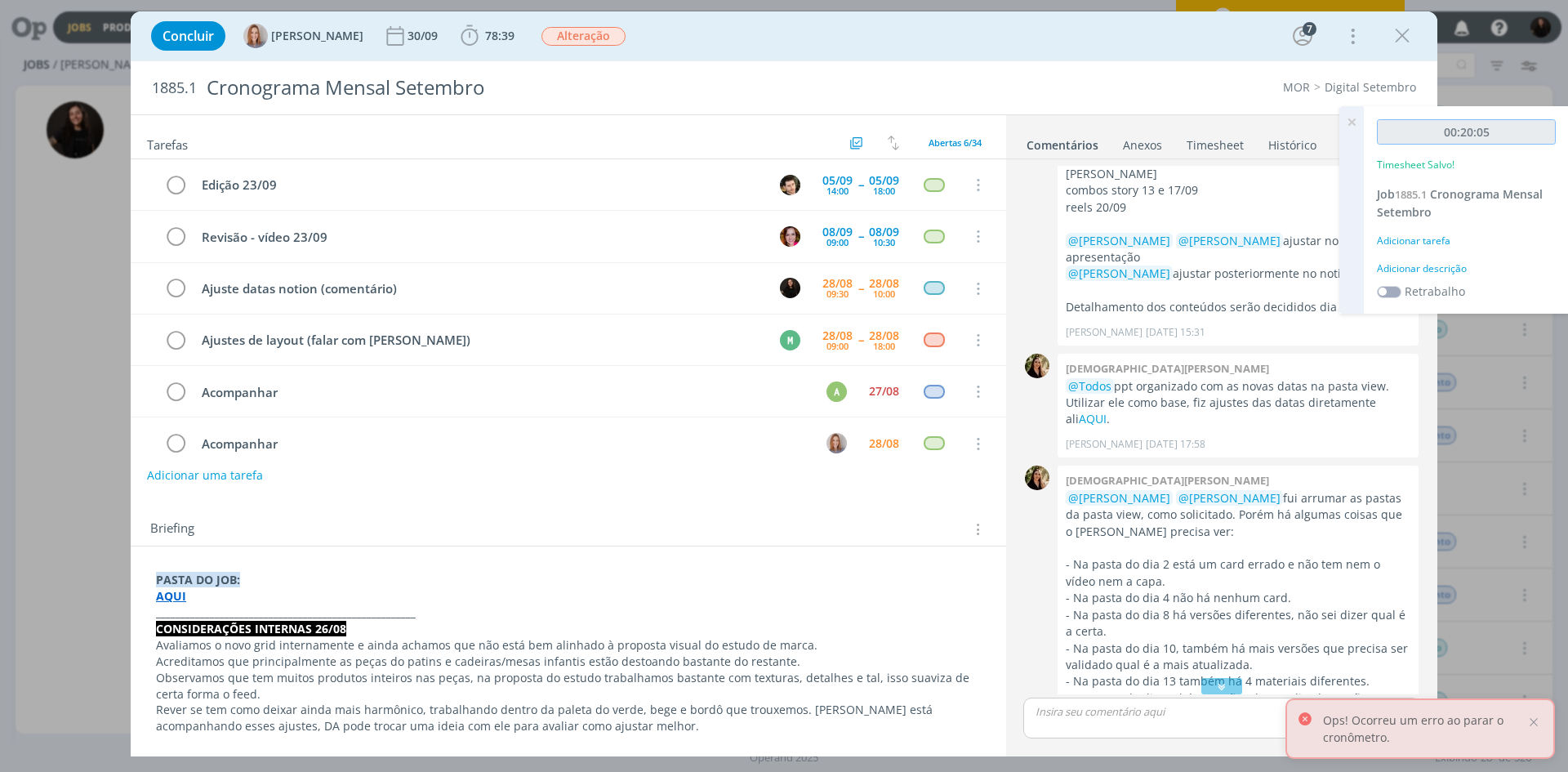
type input "00:21:00"
click at [1520, 135] on input "00:21:00" at bounding box center [1466, 132] width 178 height 25
click at [1445, 264] on div "Adicionar descrição" at bounding box center [1466, 268] width 178 height 15
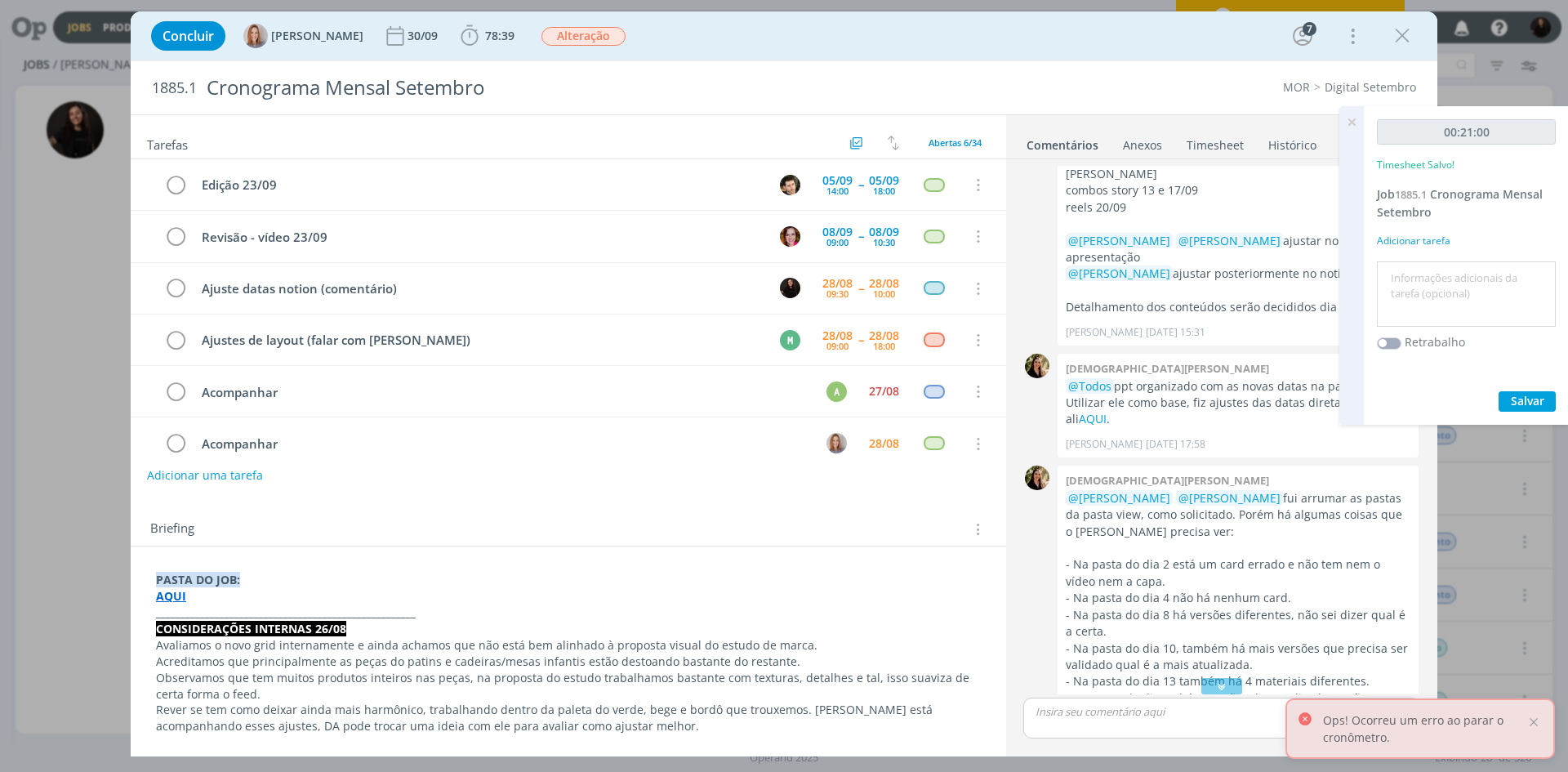
click at [1447, 274] on textarea at bounding box center [1467, 293] width 171 height 58
type textarea "c"
type textarea "ajuste de datas"
drag, startPoint x: 1533, startPoint y: 400, endPoint x: 1008, endPoint y: 608, distance: 564.7
click at [1528, 403] on span "Salvar" at bounding box center [1528, 401] width 33 height 16
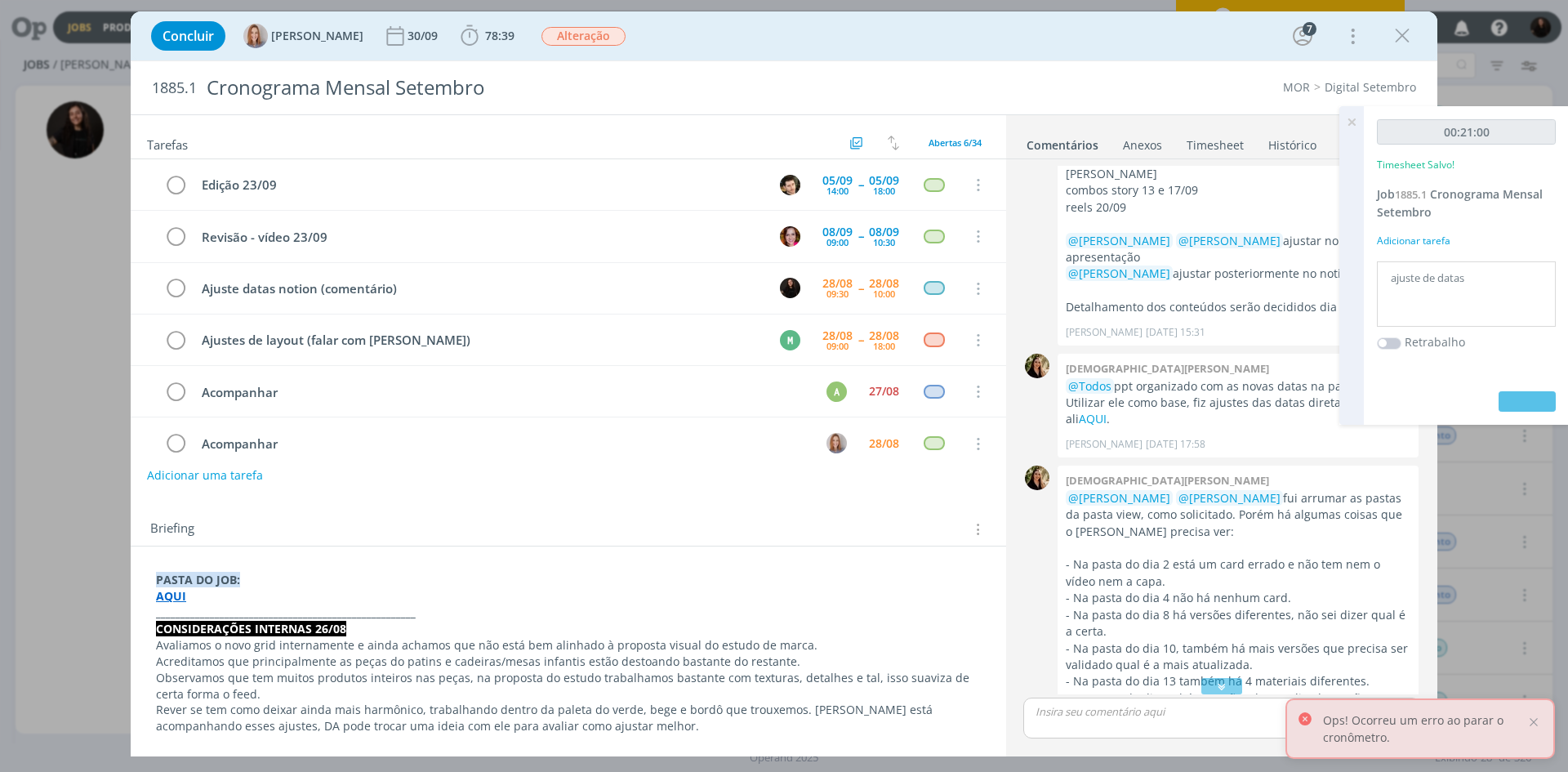
click at [1065, 707] on p "dialog" at bounding box center [1222, 711] width 371 height 15
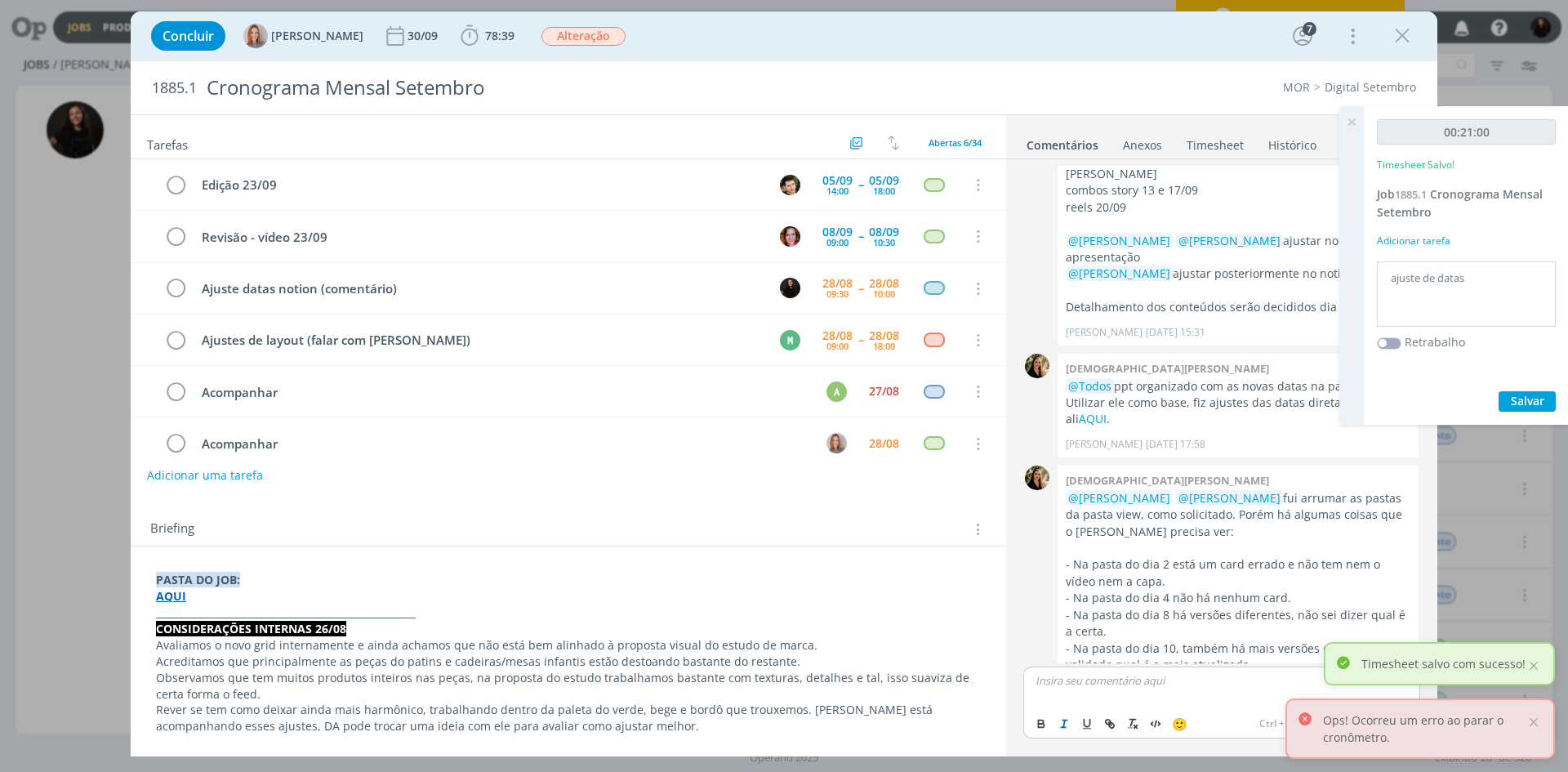
scroll to position [2368, 0]
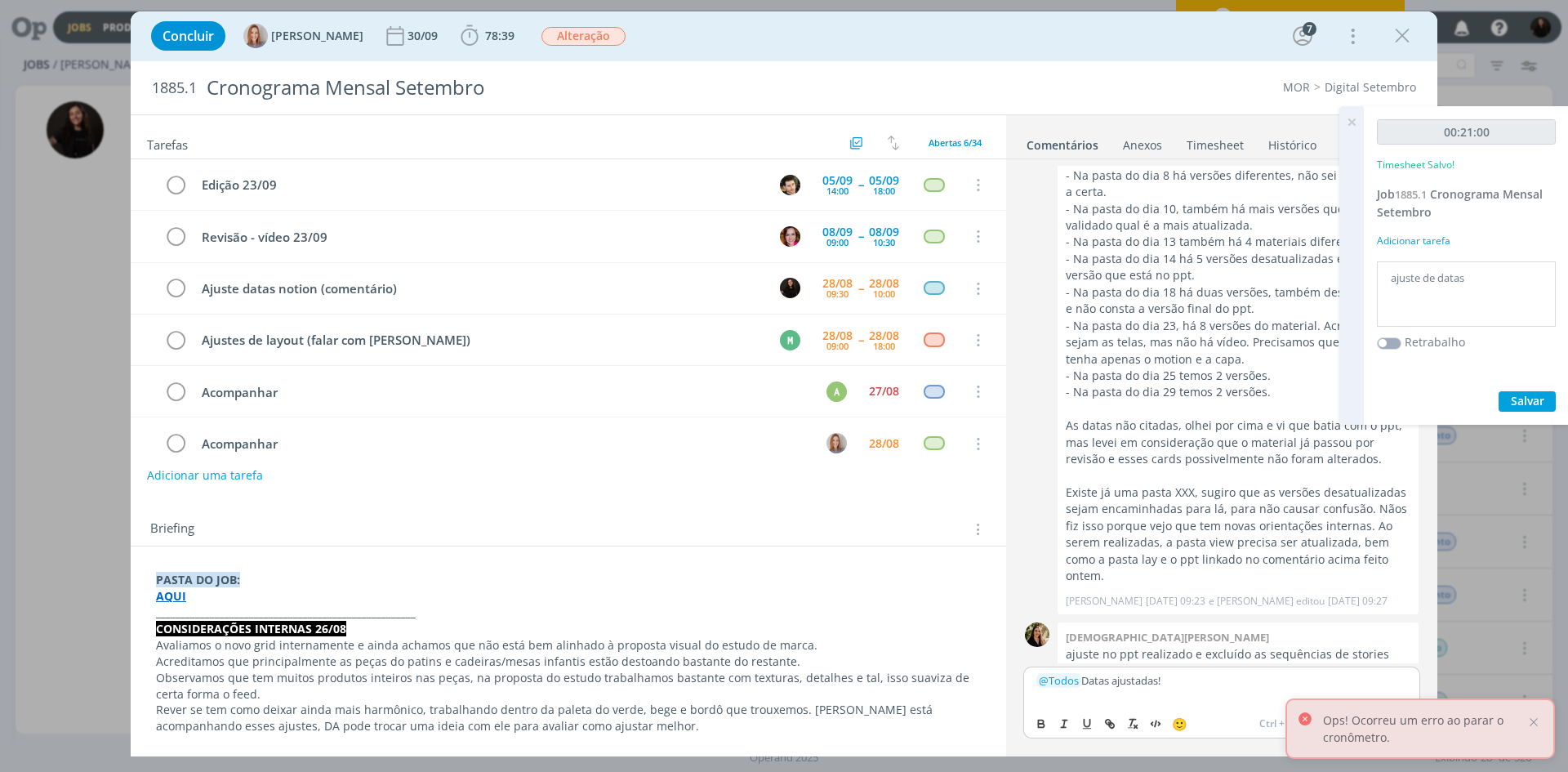
click at [1226, 695] on div "﻿ @ Todos ﻿ Datas ajustadas!" at bounding box center [1222, 687] width 397 height 41
click at [1533, 721] on div at bounding box center [1534, 721] width 15 height 15
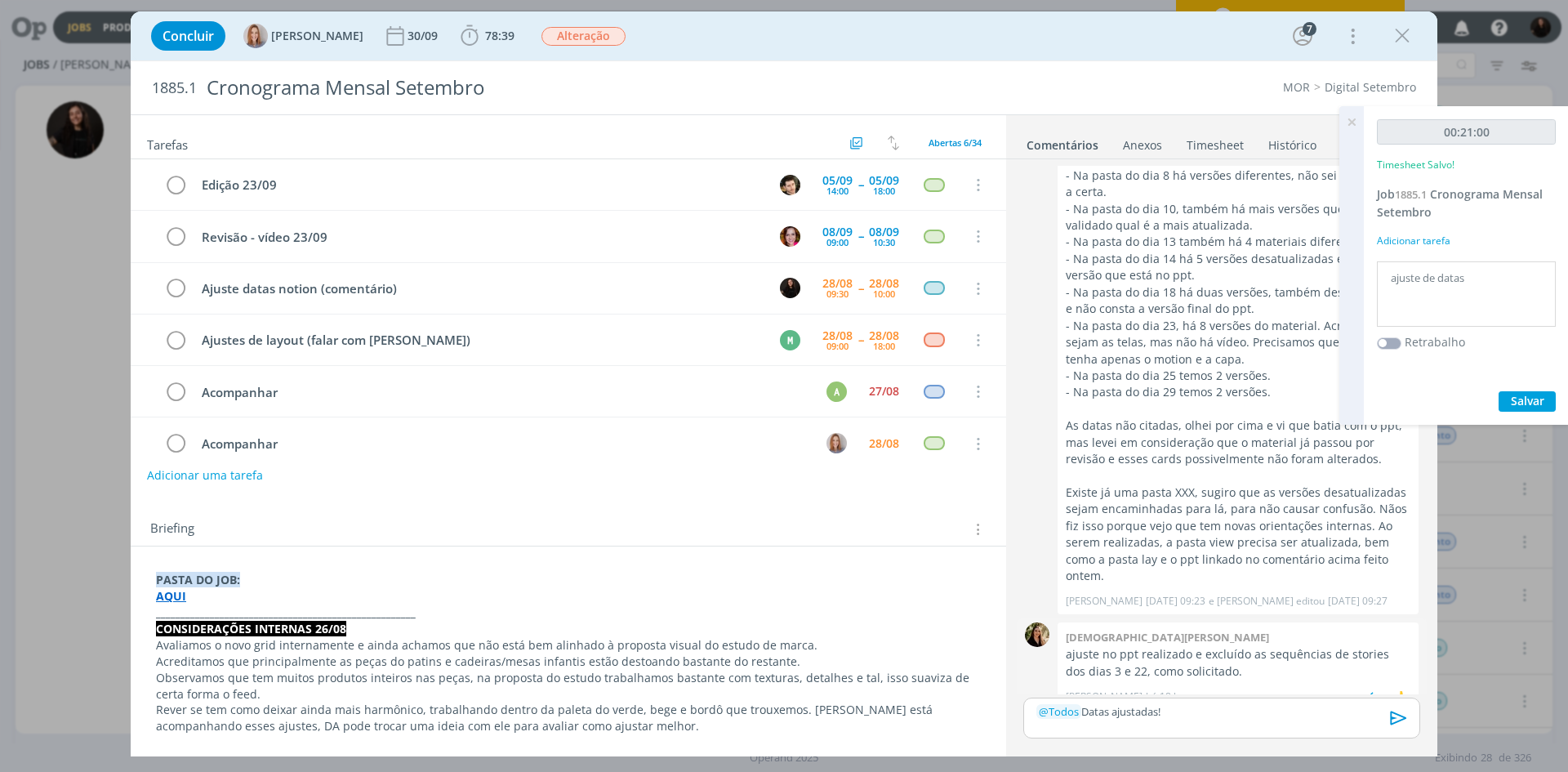
scroll to position [2336, 0]
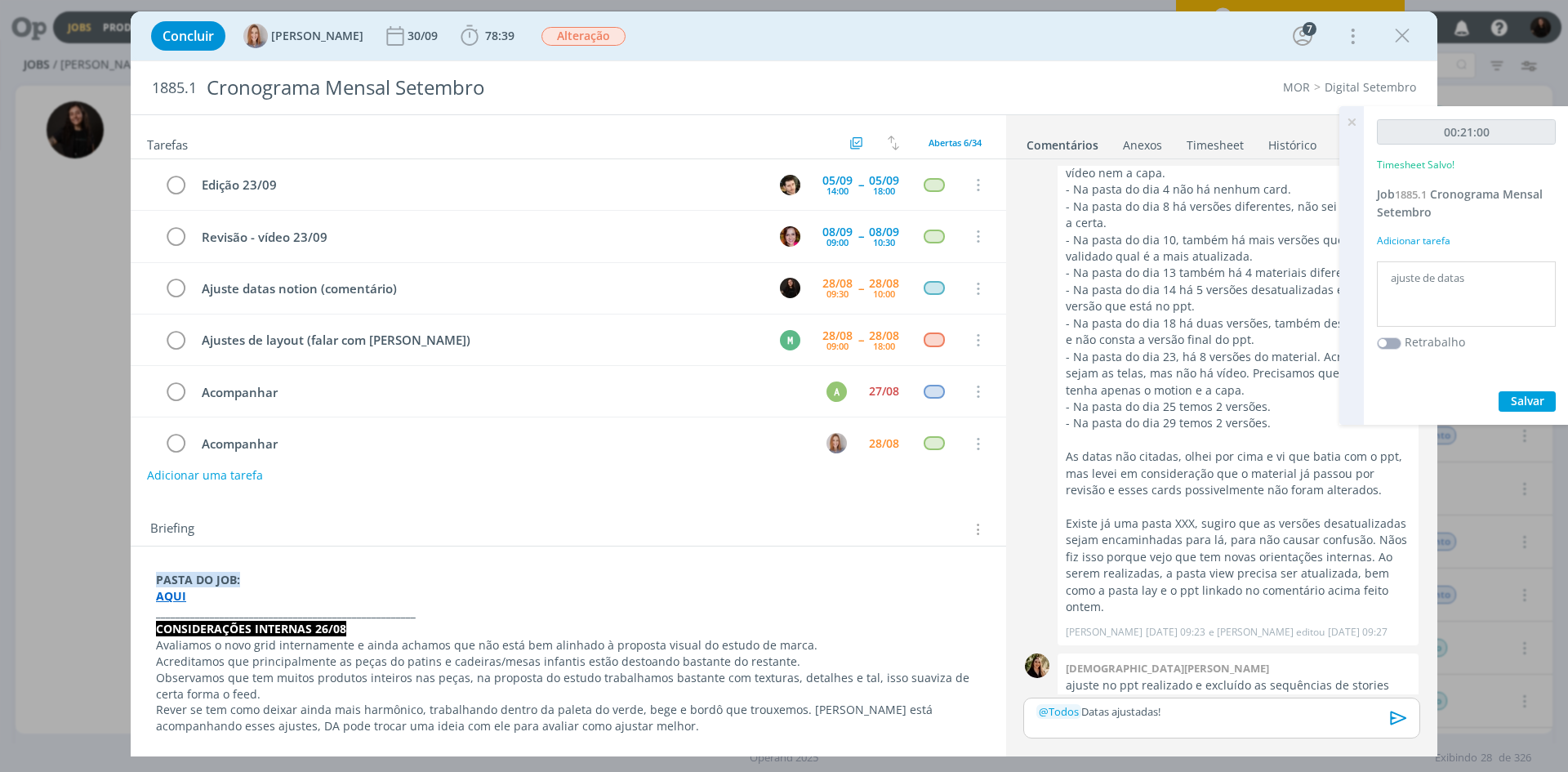
click at [1399, 714] on icon "dialog" at bounding box center [1398, 717] width 24 height 24
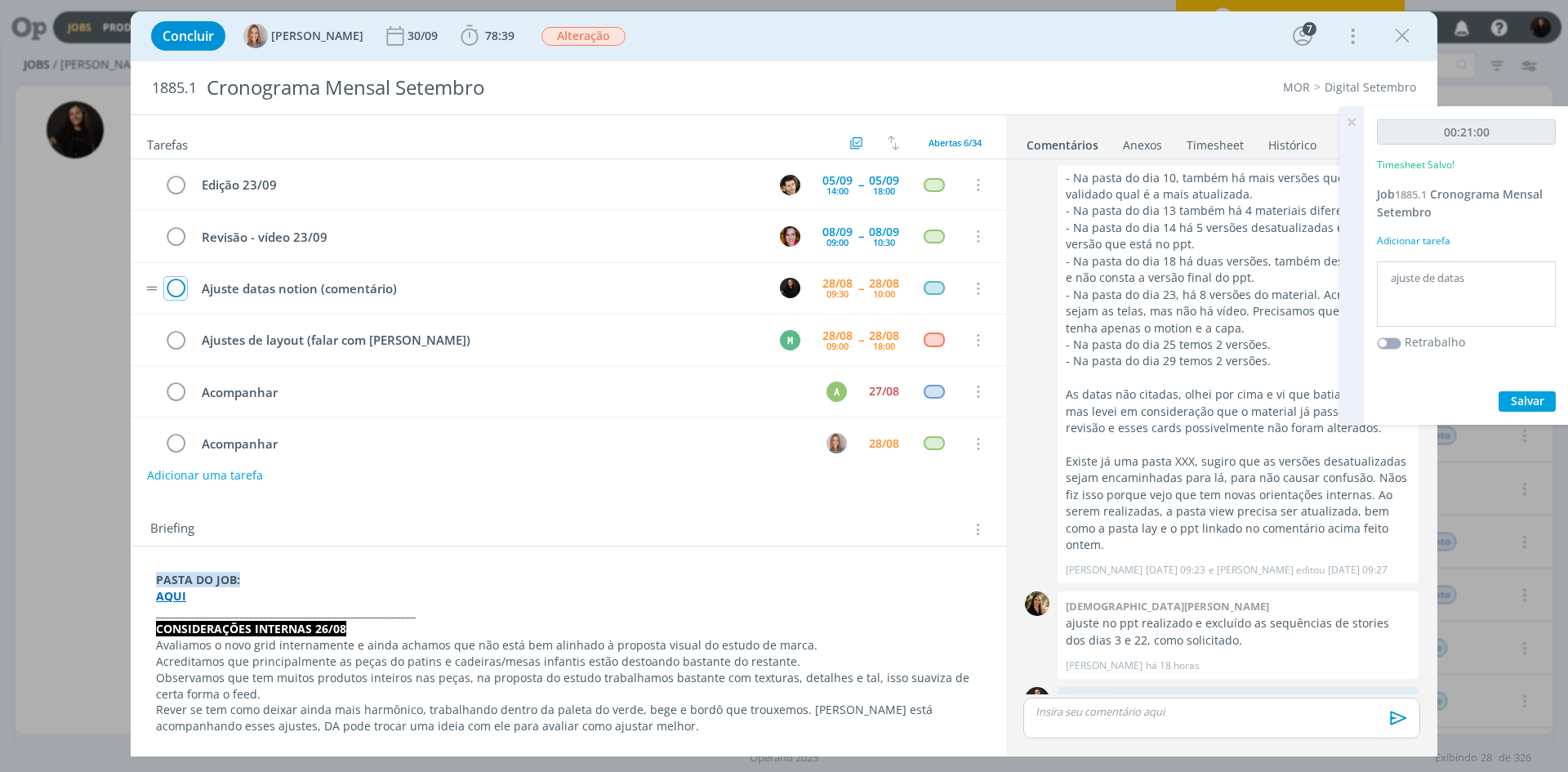
click at [171, 279] on icon "dialog" at bounding box center [175, 289] width 22 height 24
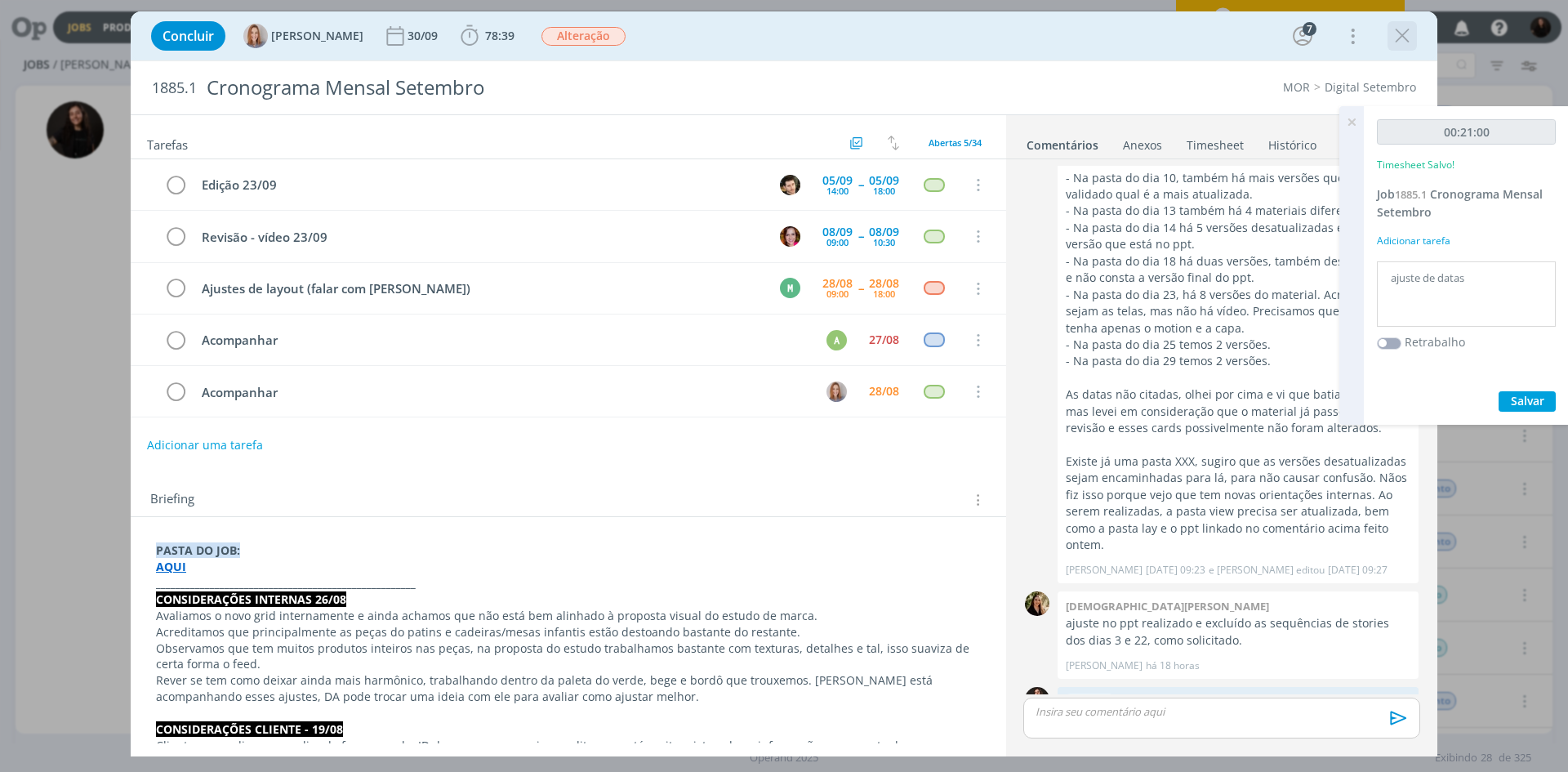
click at [1396, 33] on icon "dialog" at bounding box center [1402, 35] width 24 height 24
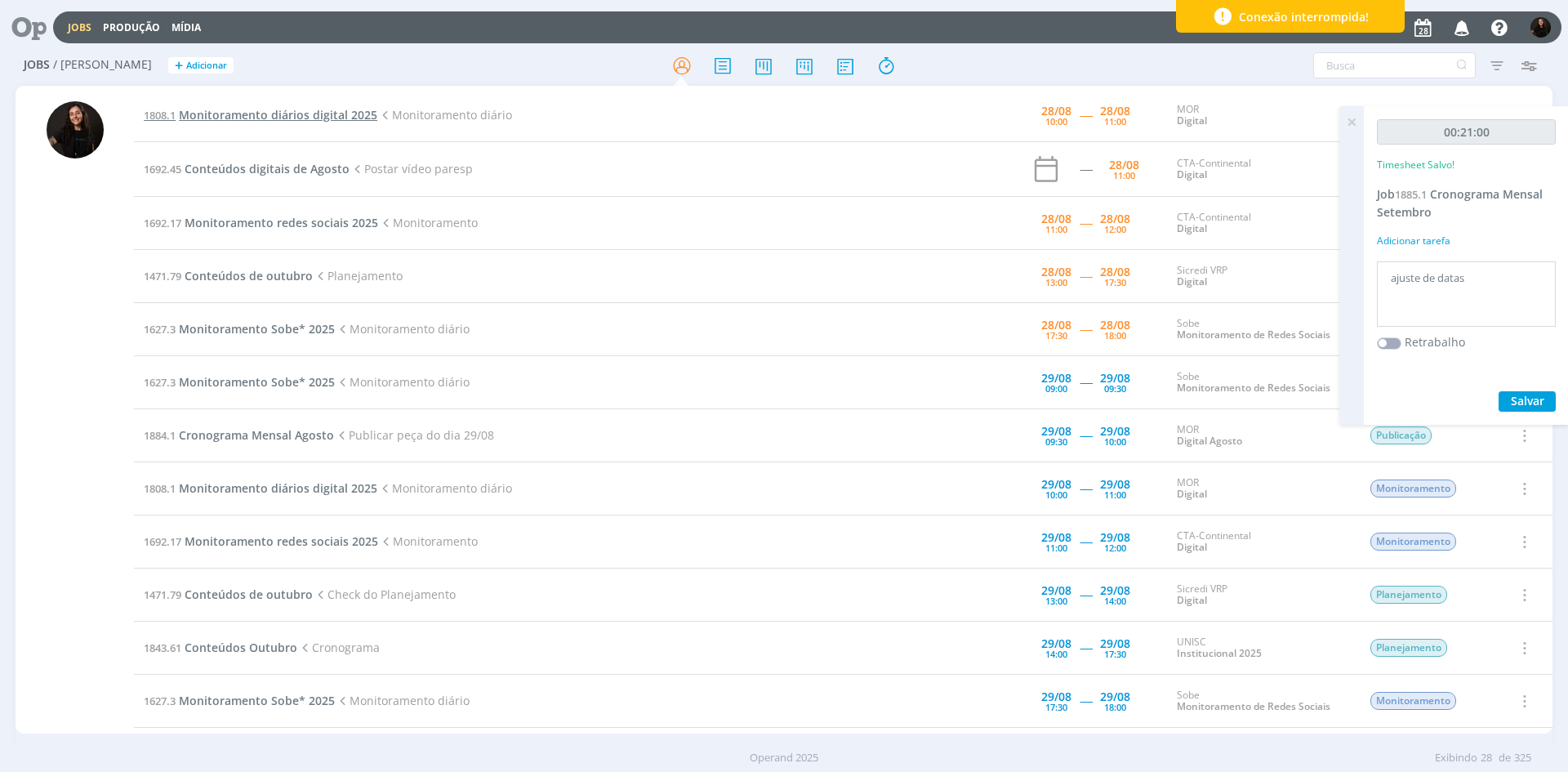
click at [304, 116] on span "Monitoramento diários digital 2025" at bounding box center [278, 115] width 199 height 16
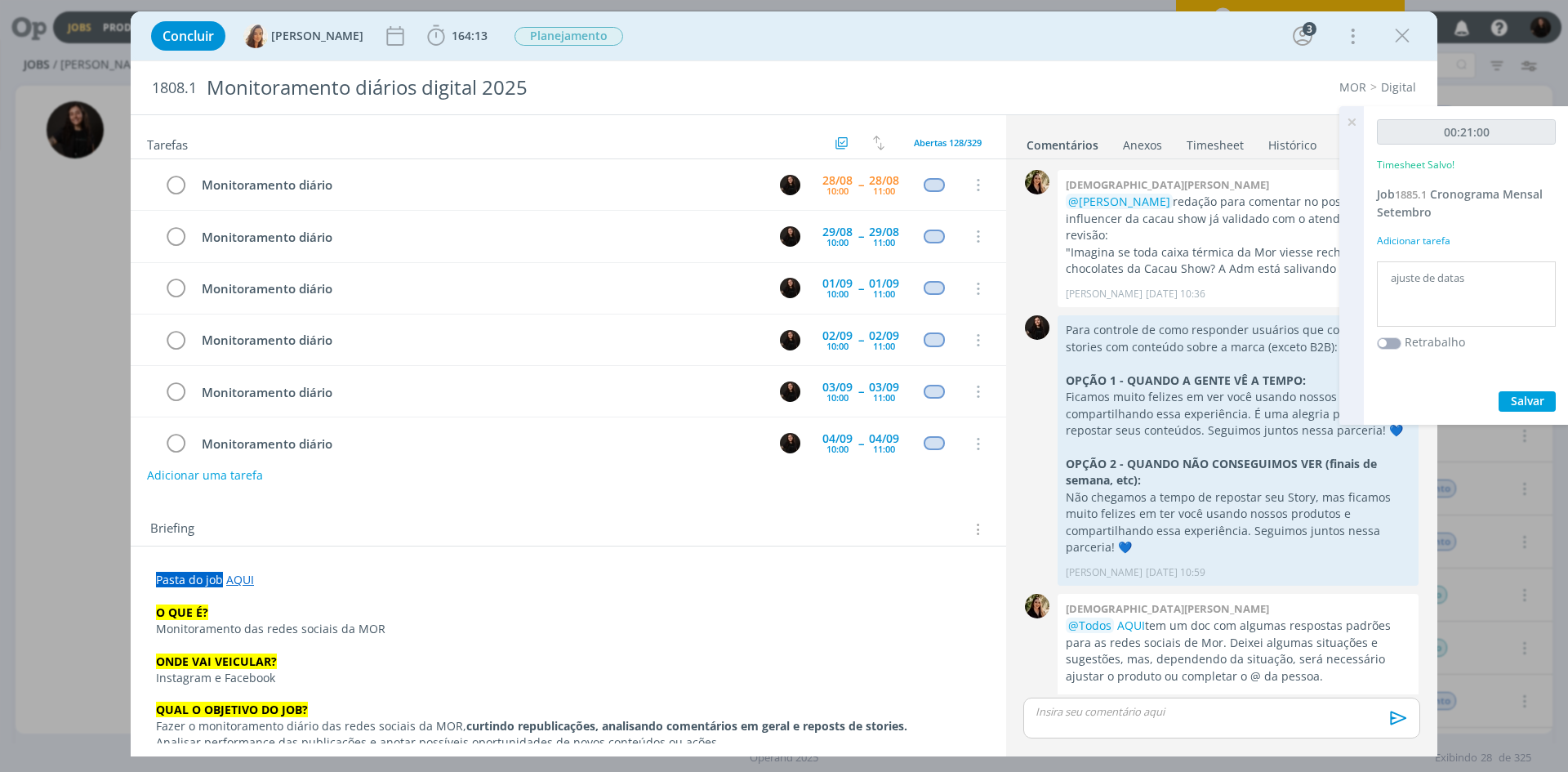
scroll to position [1583, 0]
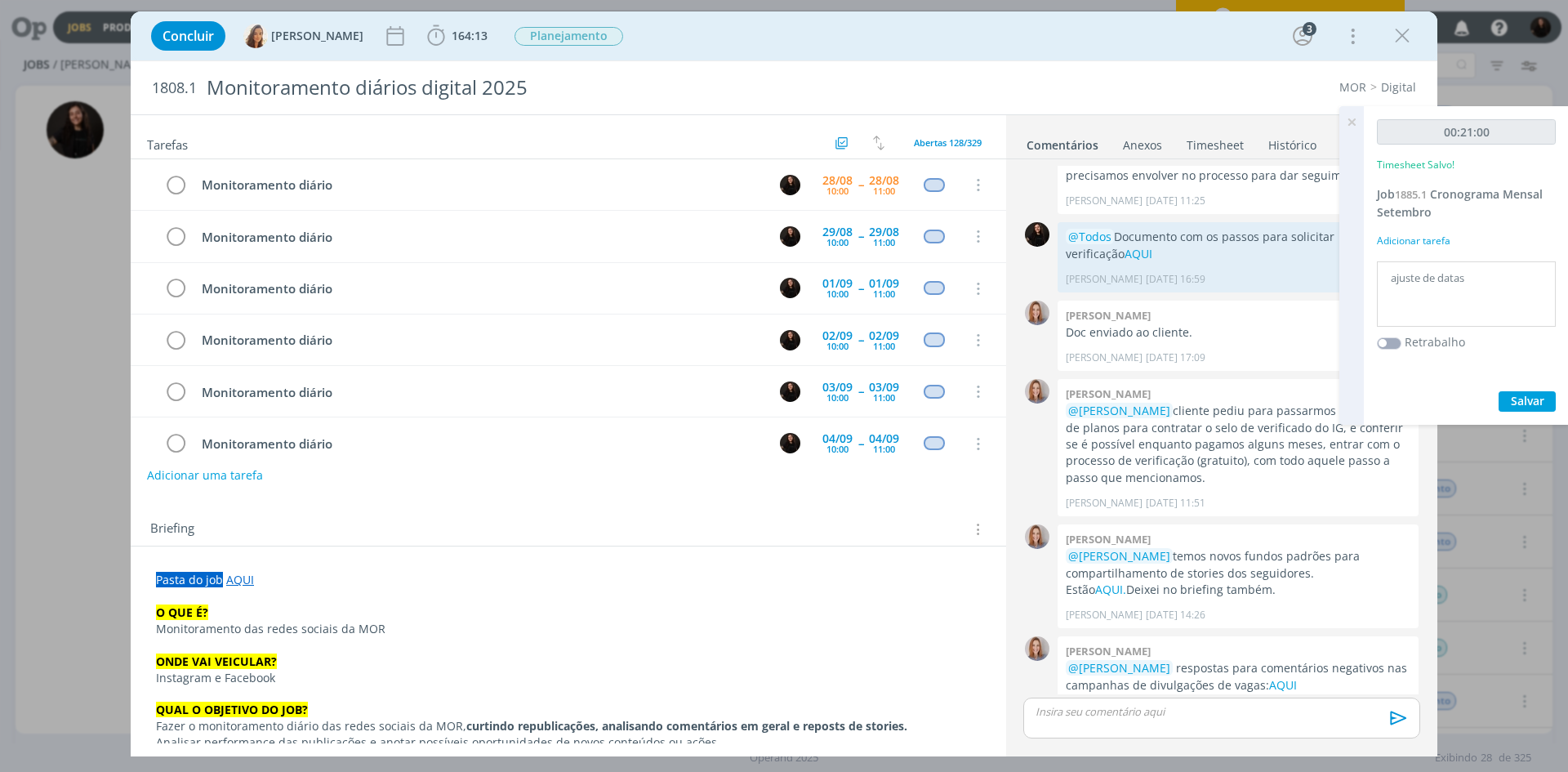
drag, startPoint x: 1352, startPoint y: 119, endPoint x: 1281, endPoint y: 120, distance: 71.0
click at [1352, 119] on icon at bounding box center [1352, 122] width 29 height 32
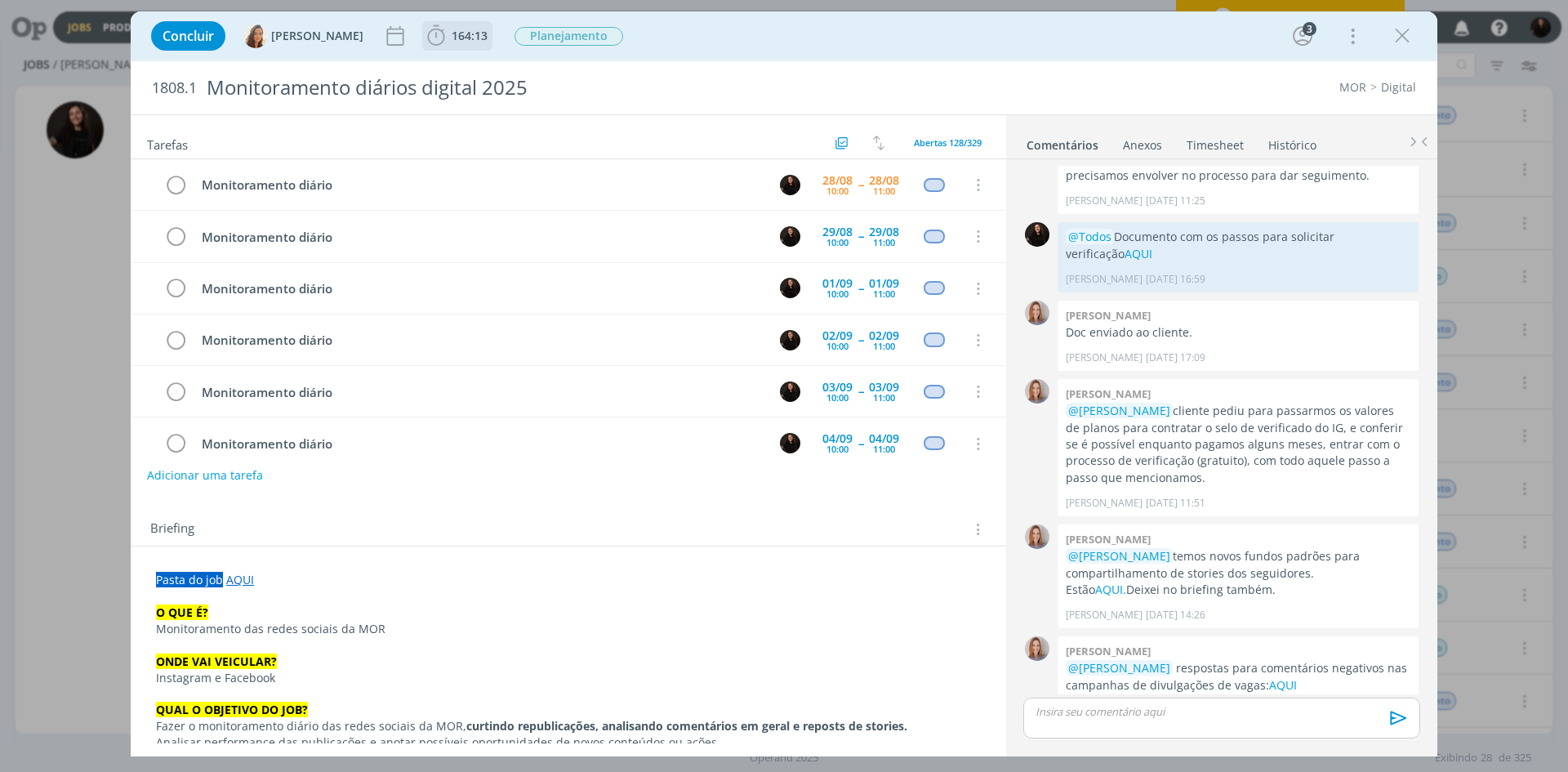
click at [439, 50] on span "164:13 Iniciar Apontar Data * [DATE] Horas * 00:00 Tarefa Selecione a tarefa De…" at bounding box center [457, 36] width 70 height 29
click at [431, 38] on icon "dialog" at bounding box center [436, 35] width 18 height 20
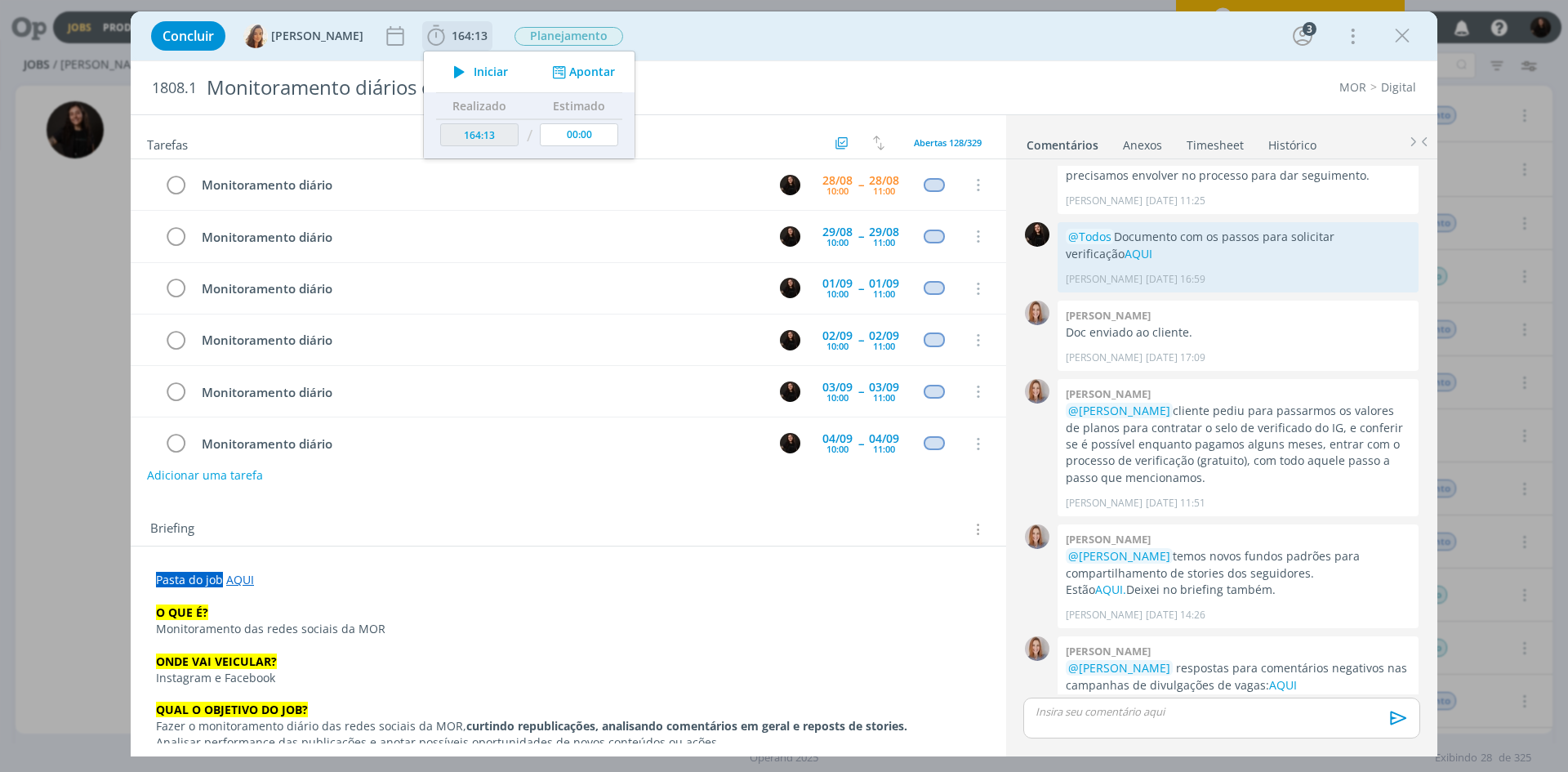
click at [474, 72] on span "Iniciar" at bounding box center [490, 72] width 34 height 12
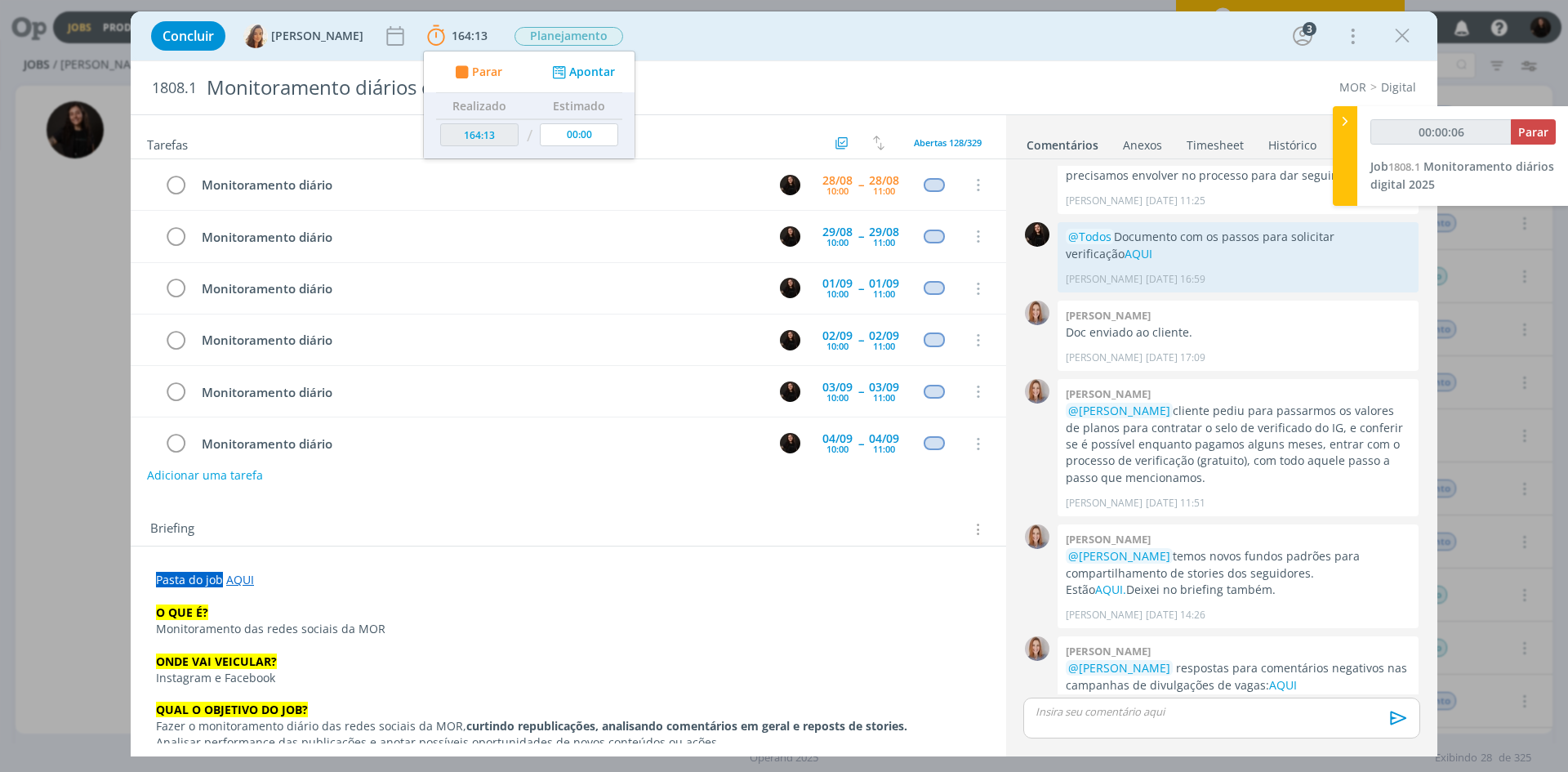
type input "00:00:07"
click at [1347, 123] on icon at bounding box center [1345, 122] width 17 height 18
